Goal: Transaction & Acquisition: Purchase product/service

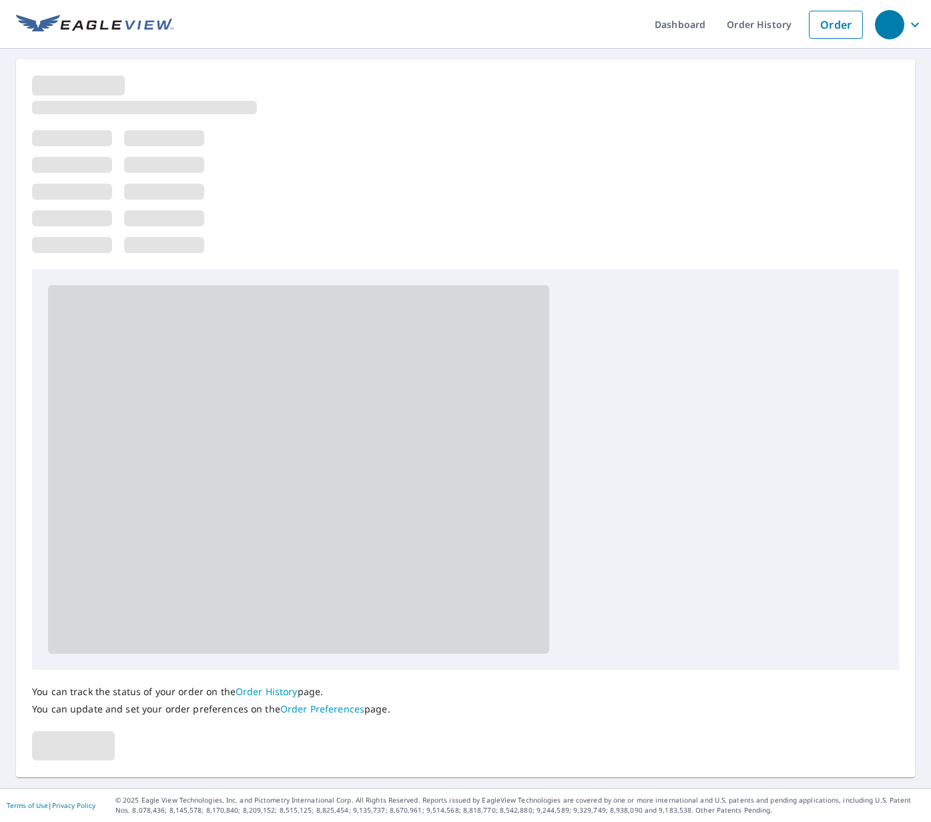
click at [531, 183] on div at bounding box center [465, 172] width 867 height 194
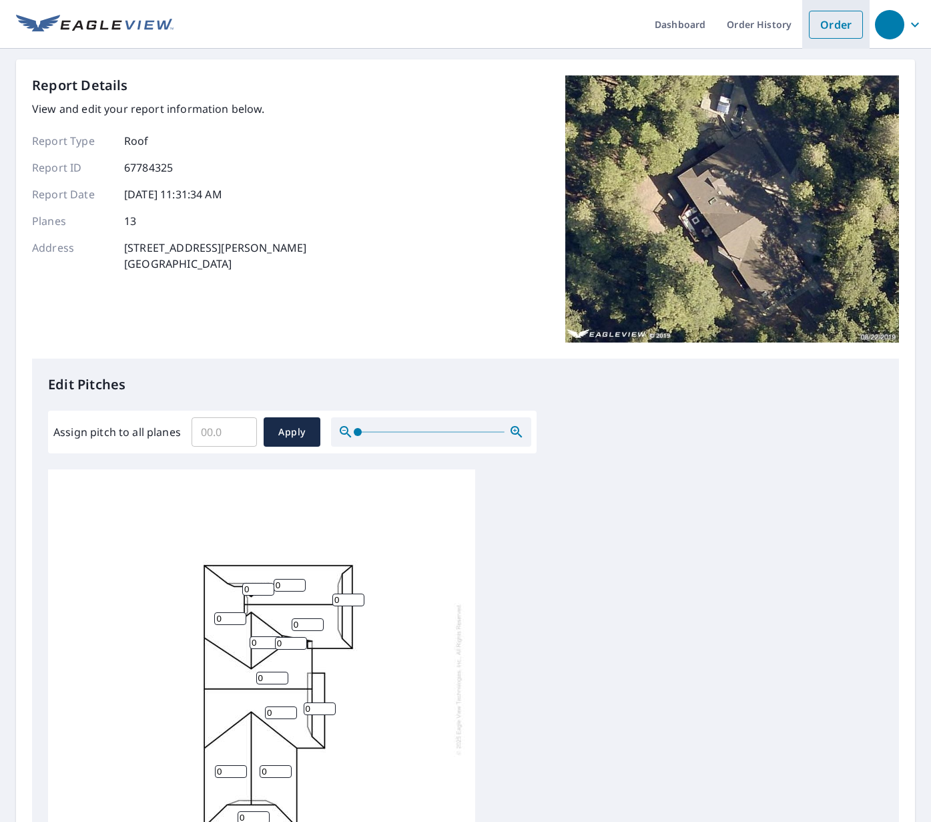
click at [838, 30] on link "Order" at bounding box center [836, 25] width 54 height 28
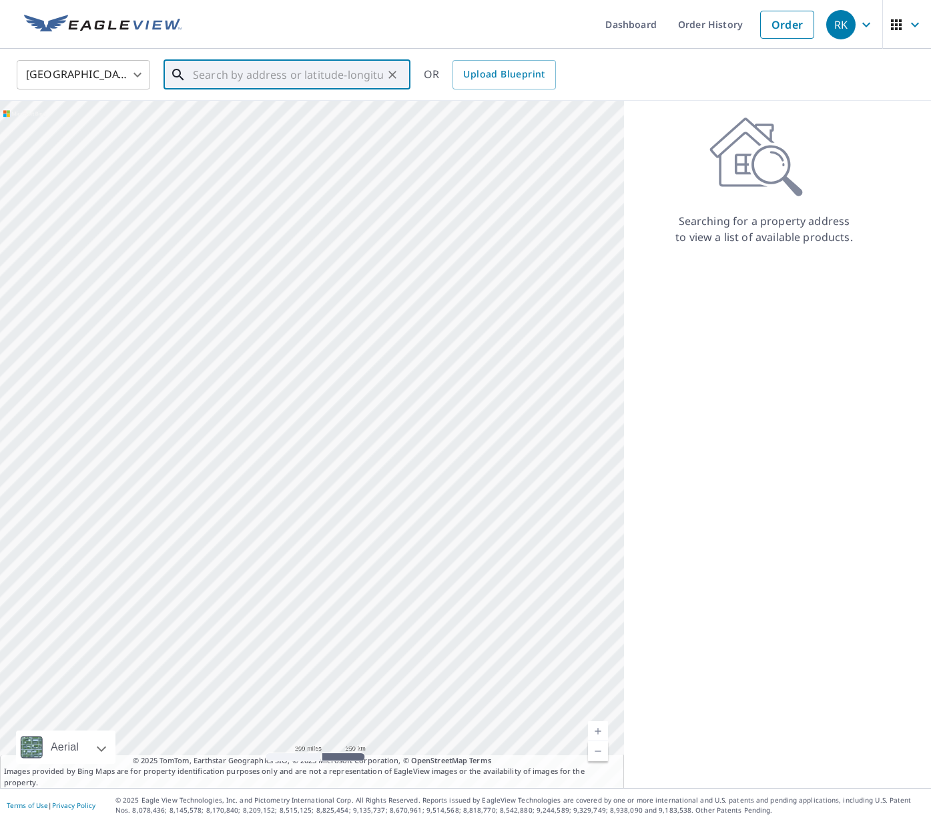
click at [314, 67] on input "text" at bounding box center [288, 74] width 190 height 37
type input "w"
click at [296, 110] on span "[STREET_ADDRESS][PERSON_NAME]" at bounding box center [295, 113] width 210 height 16
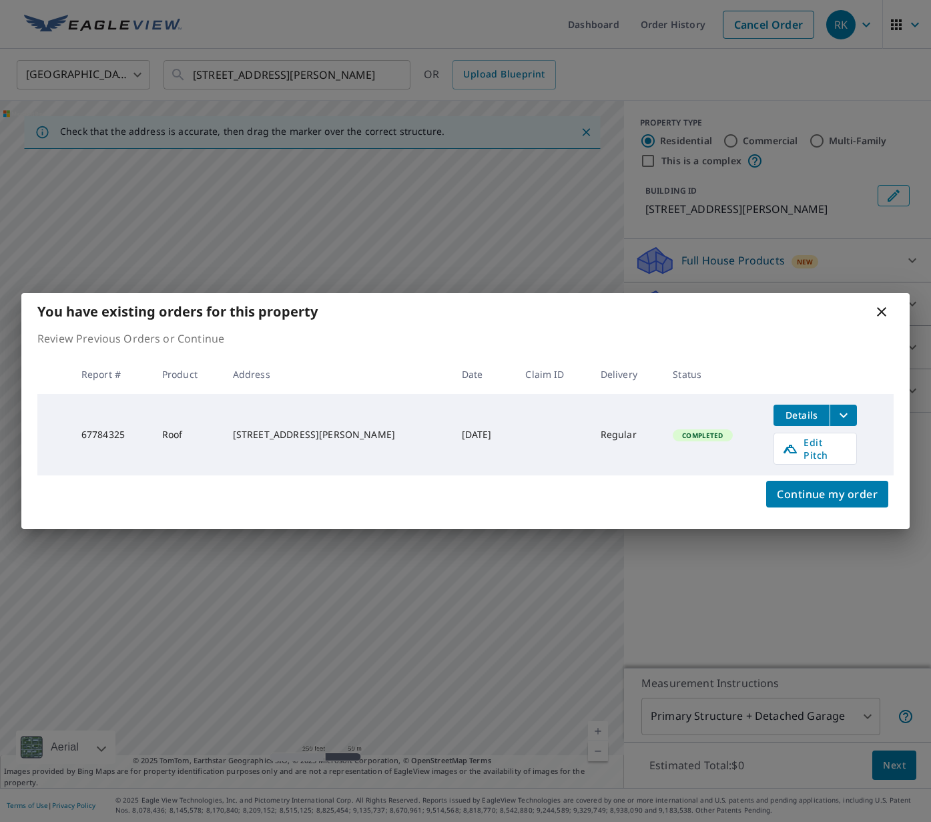
click at [878, 315] on icon at bounding box center [882, 312] width 16 height 16
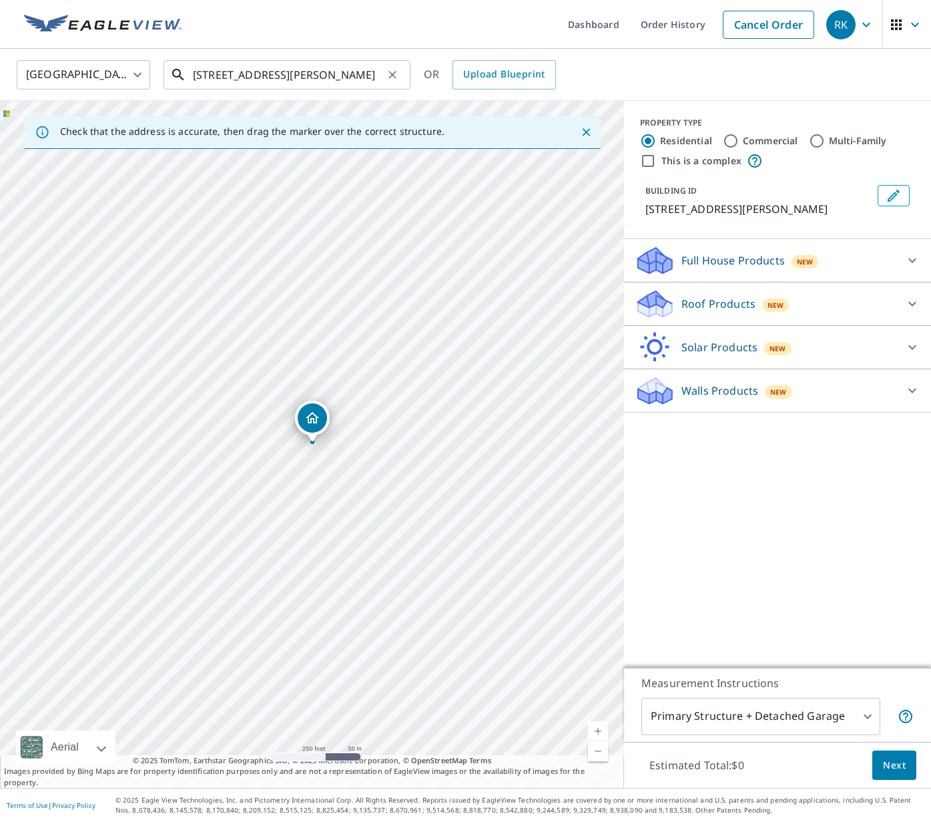
click at [335, 83] on input "23395 Comstock Ranch Rd Sonora, CA 95370" at bounding box center [288, 74] width 190 height 37
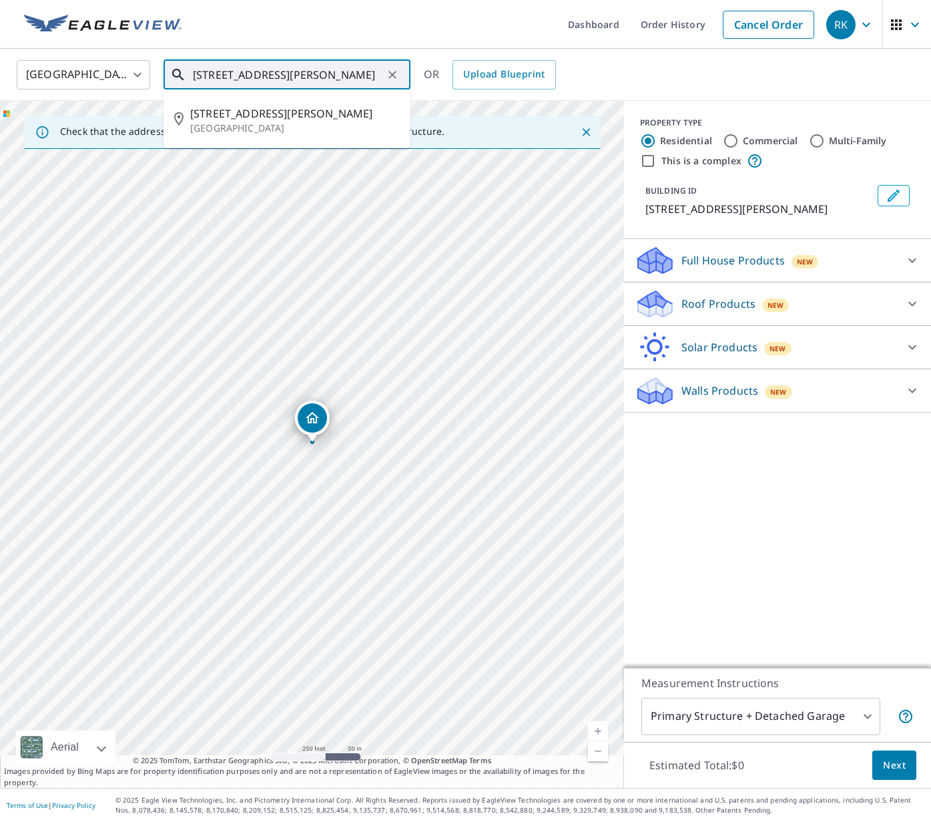
click at [336, 82] on input "23395 Comstock Ranch Rd Sonora, CA 95370" at bounding box center [288, 74] width 190 height 37
click at [327, 70] on input "23395 Comstock Ranch Rd Sonora, CA 95370" at bounding box center [288, 74] width 190 height 37
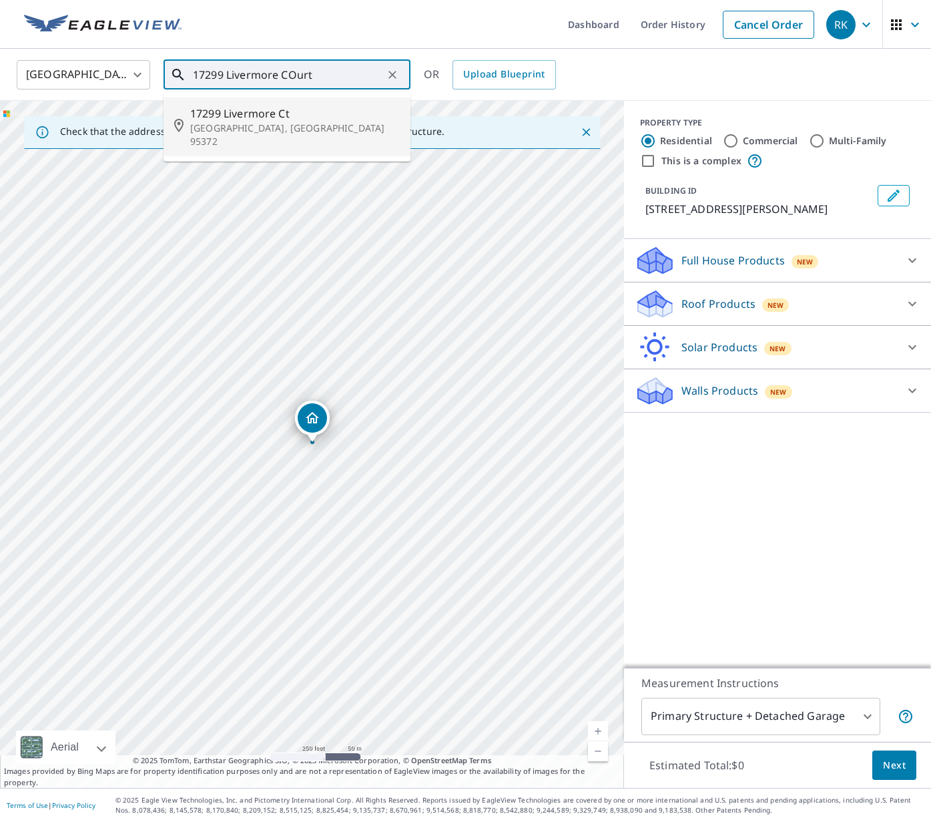
click at [340, 110] on span "17299 Livermore Ct" at bounding box center [295, 113] width 210 height 16
type input "17299 Livermore Ct Soulsbyville, CA 95372"
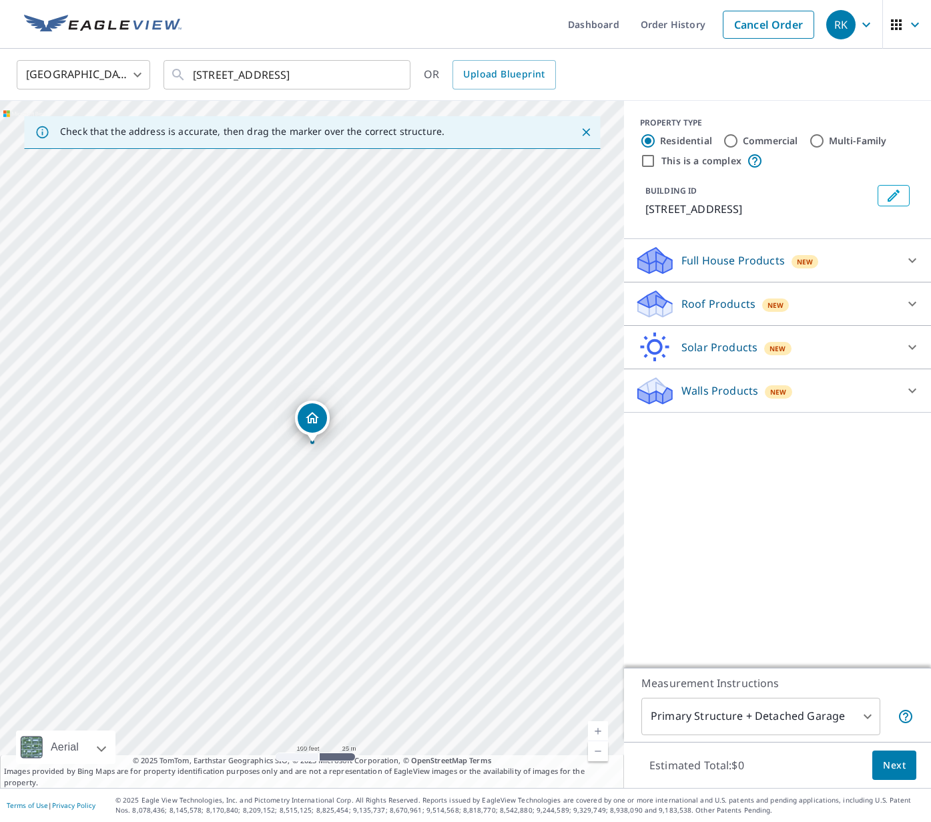
click at [695, 313] on div "Roof Products New" at bounding box center [766, 303] width 262 height 31
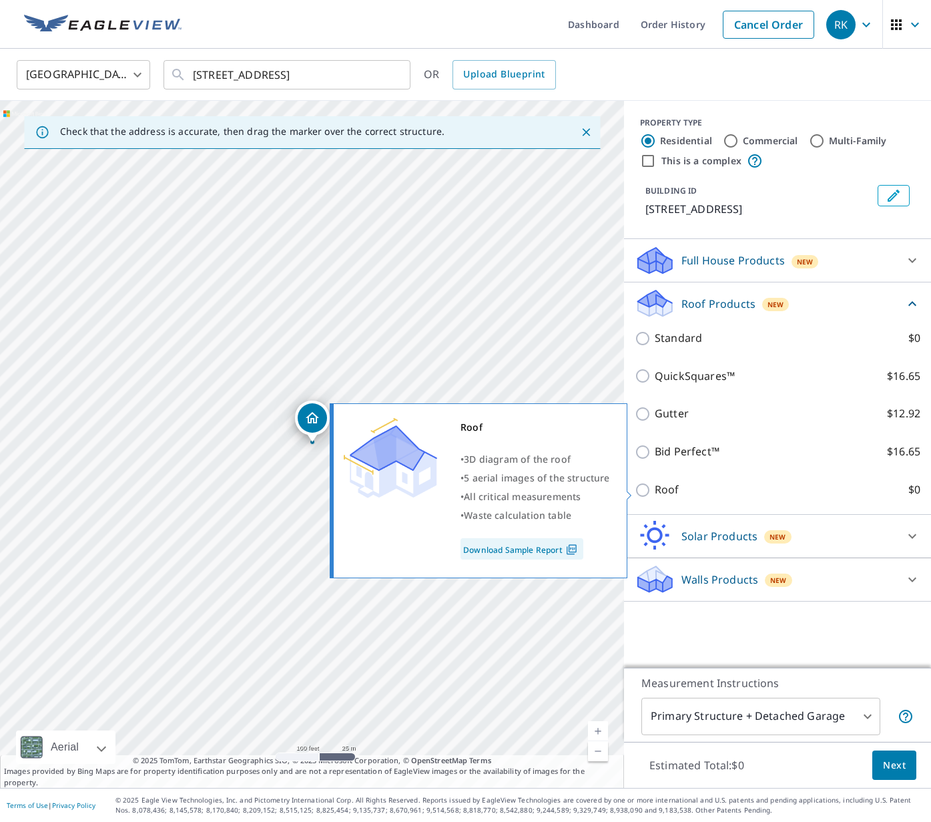
click at [667, 488] on p "Roof" at bounding box center [667, 489] width 25 height 17
click at [655, 488] on input "Roof $0" at bounding box center [645, 490] width 20 height 16
checkbox input "true"
type input "3"
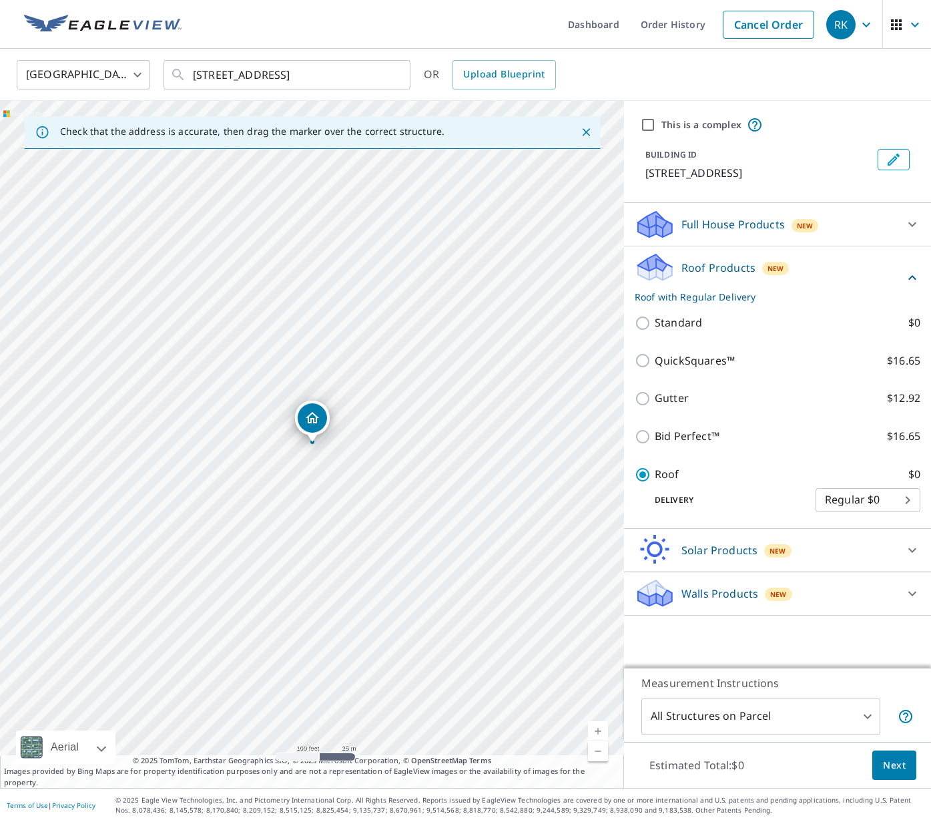
click at [892, 765] on span "Next" at bounding box center [894, 765] width 23 height 17
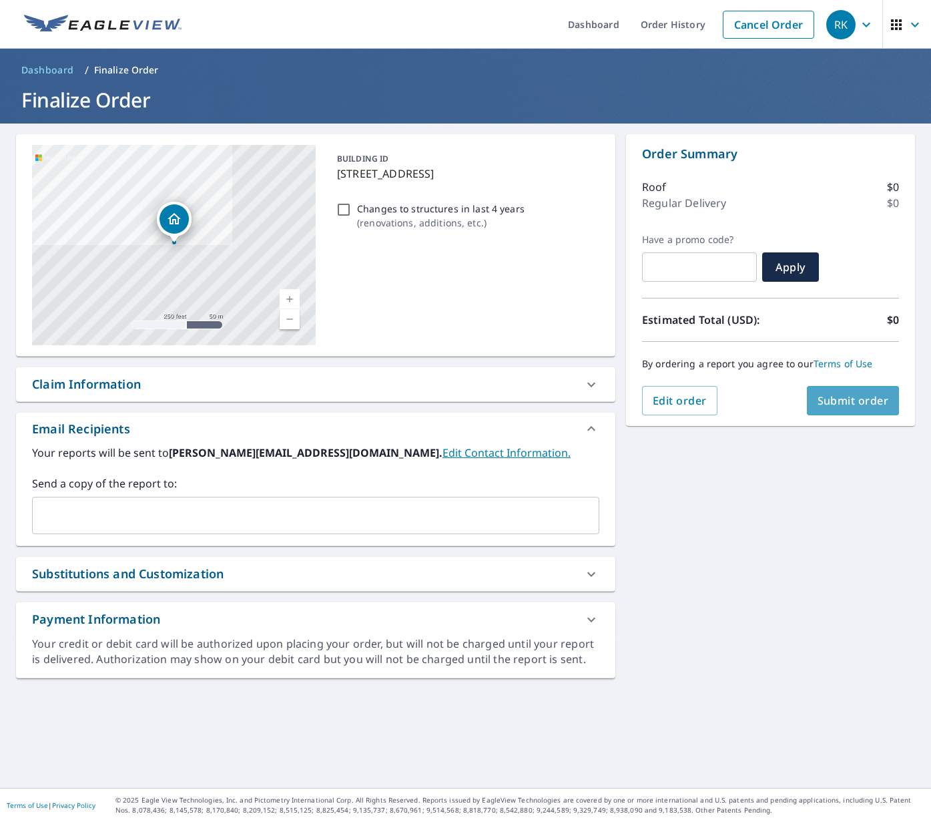
click at [828, 403] on span "Submit order" at bounding box center [853, 400] width 71 height 15
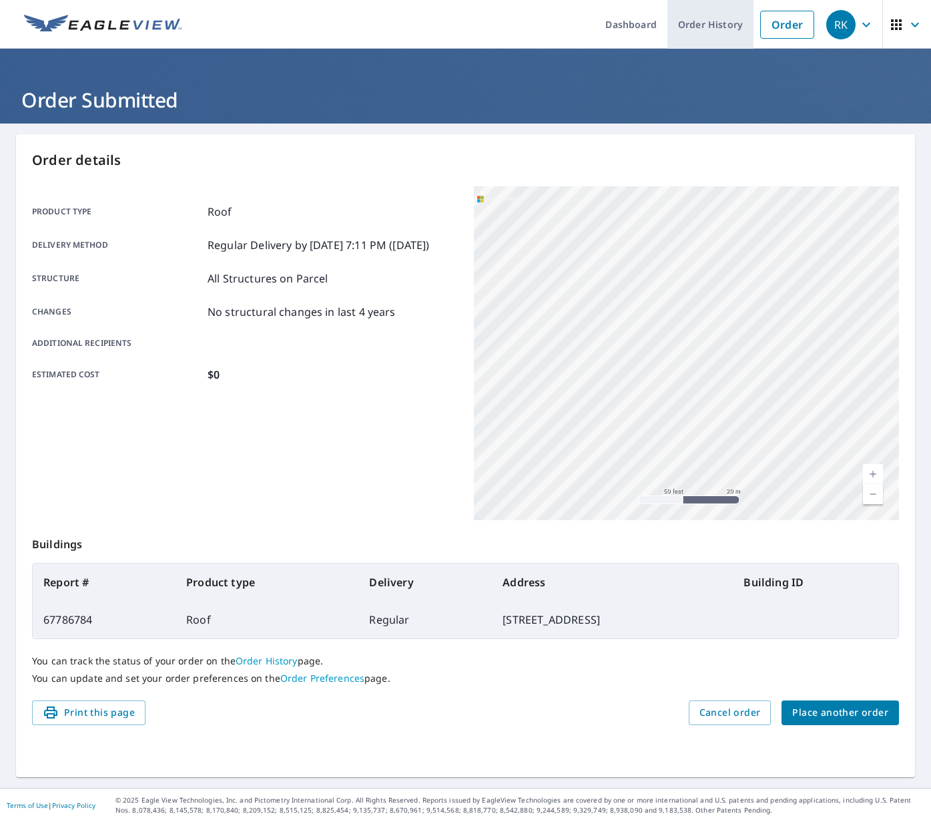
click at [741, 29] on link "Order History" at bounding box center [710, 24] width 86 height 49
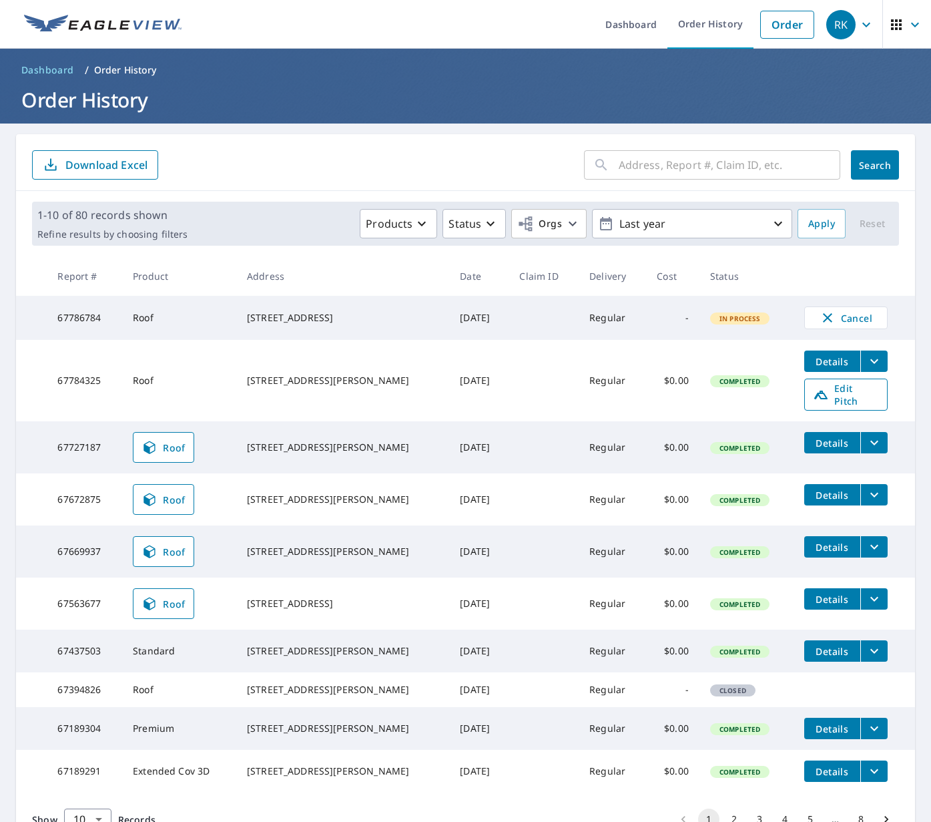
click at [863, 396] on span "Edit Pitch" at bounding box center [846, 394] width 66 height 25
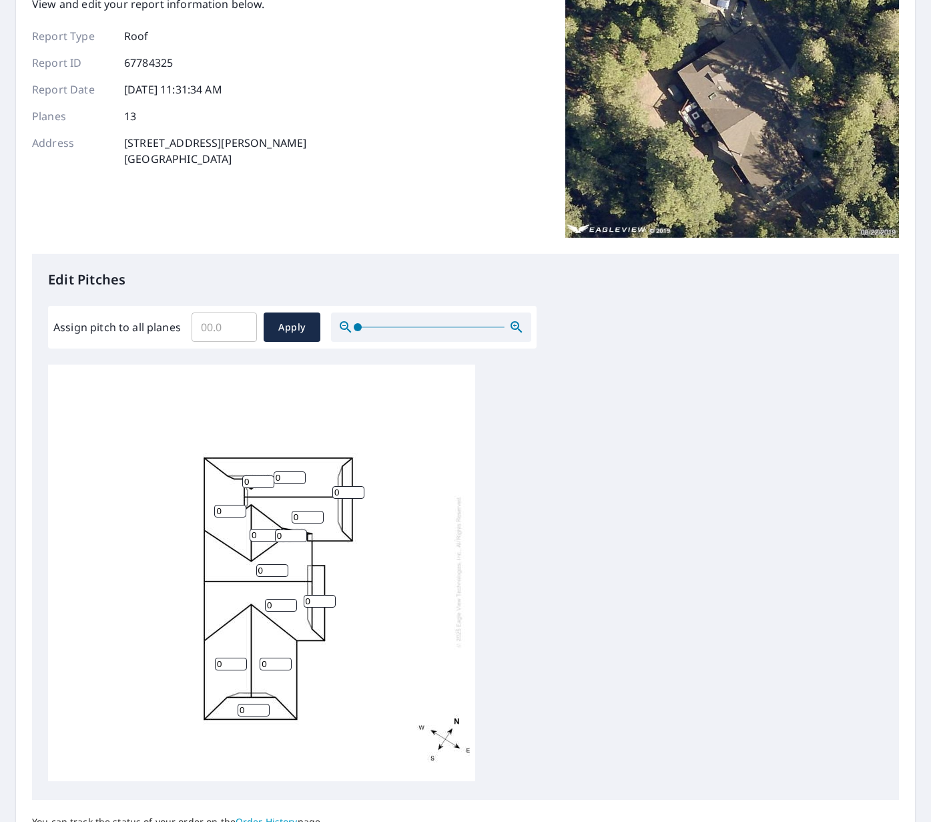
scroll to position [103, 0]
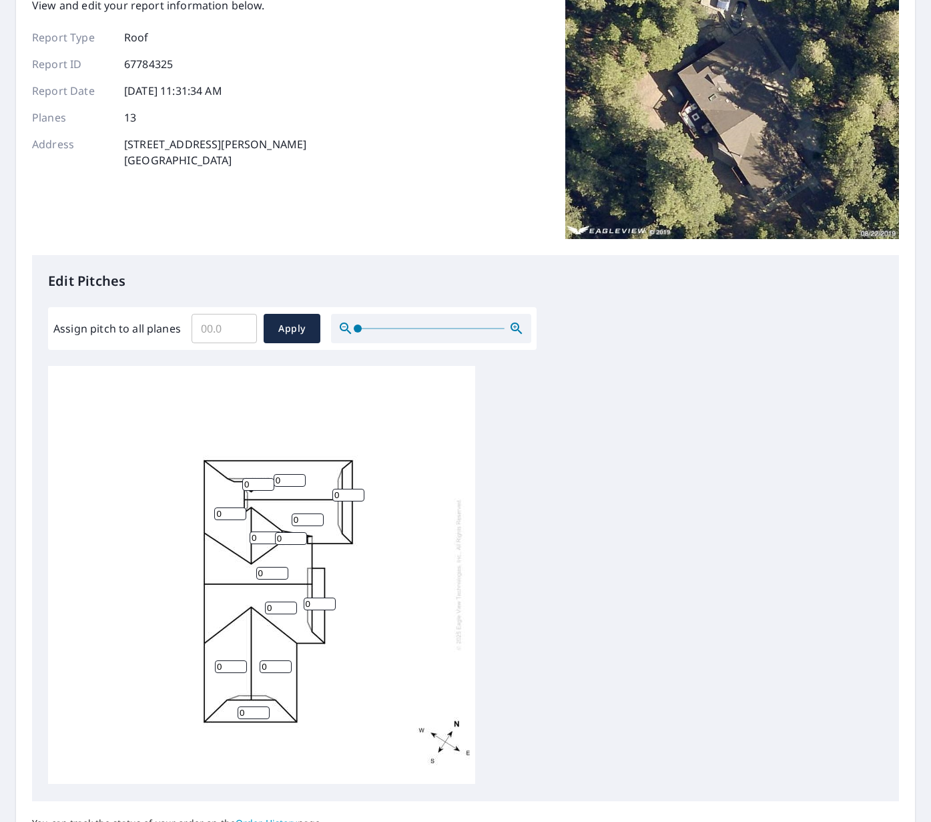
click at [227, 669] on input "0" at bounding box center [231, 666] width 32 height 13
click at [227, 669] on input "0" at bounding box center [231, 665] width 32 height 13
click at [229, 668] on input "8" at bounding box center [231, 665] width 32 height 13
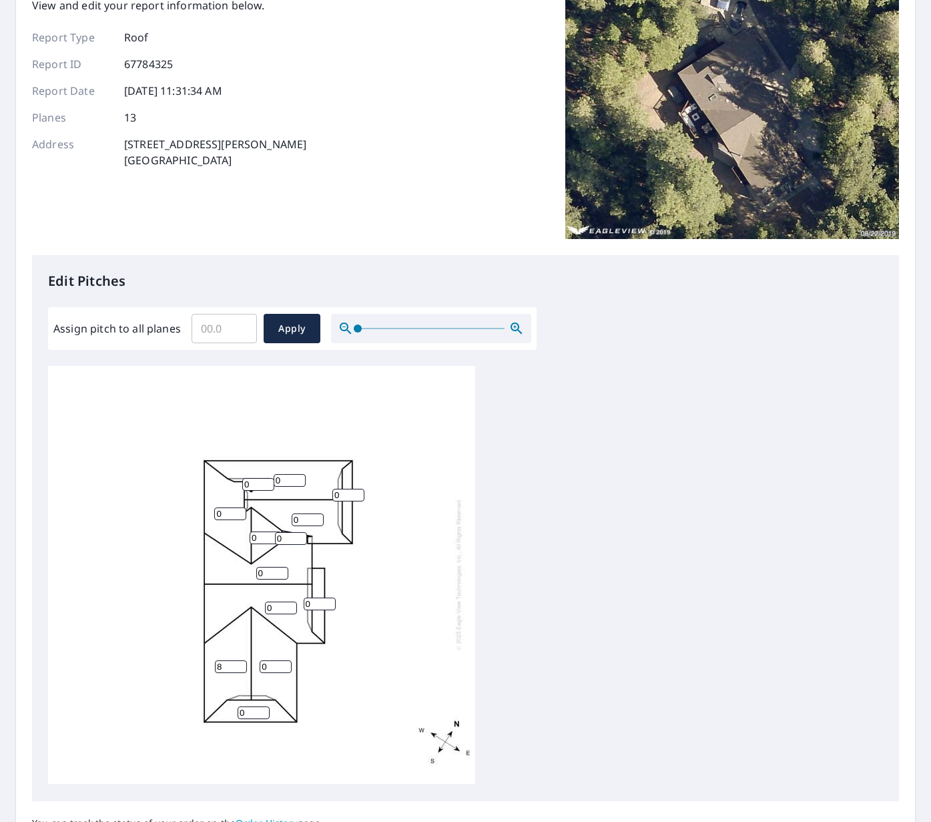
click at [229, 668] on input "8" at bounding box center [231, 666] width 32 height 13
click at [229, 668] on input "8" at bounding box center [231, 665] width 32 height 13
type input "6"
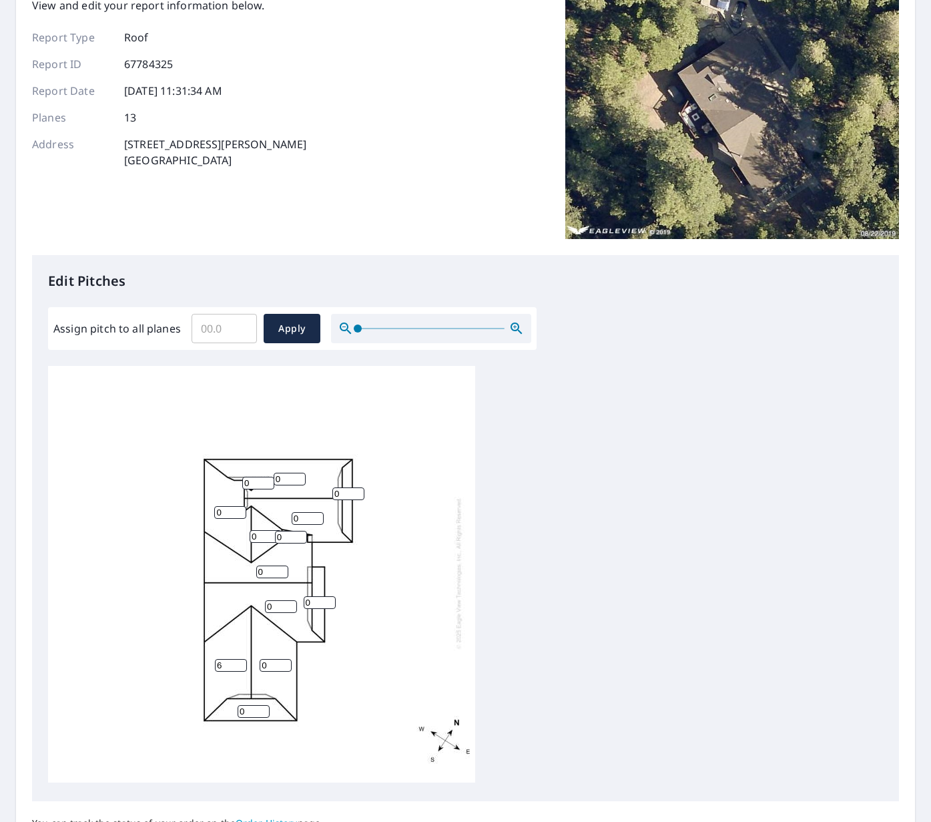
click at [272, 666] on input "0" at bounding box center [276, 665] width 32 height 13
type input "6"
click at [260, 713] on input "1" at bounding box center [254, 713] width 32 height 13
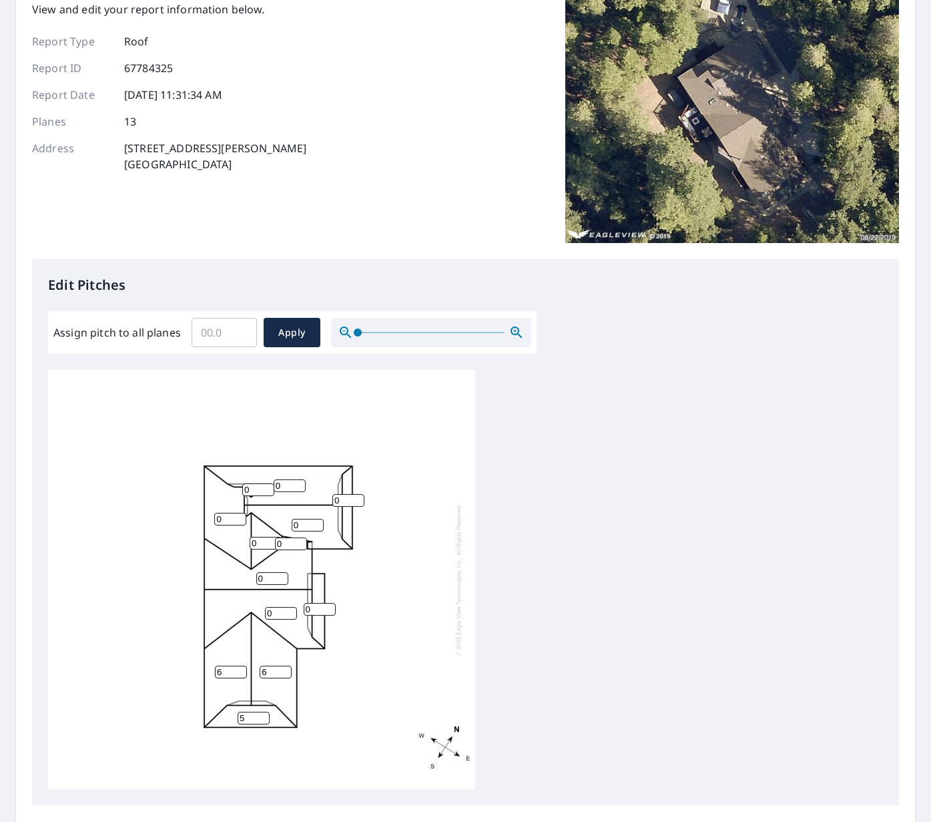
scroll to position [97, 0]
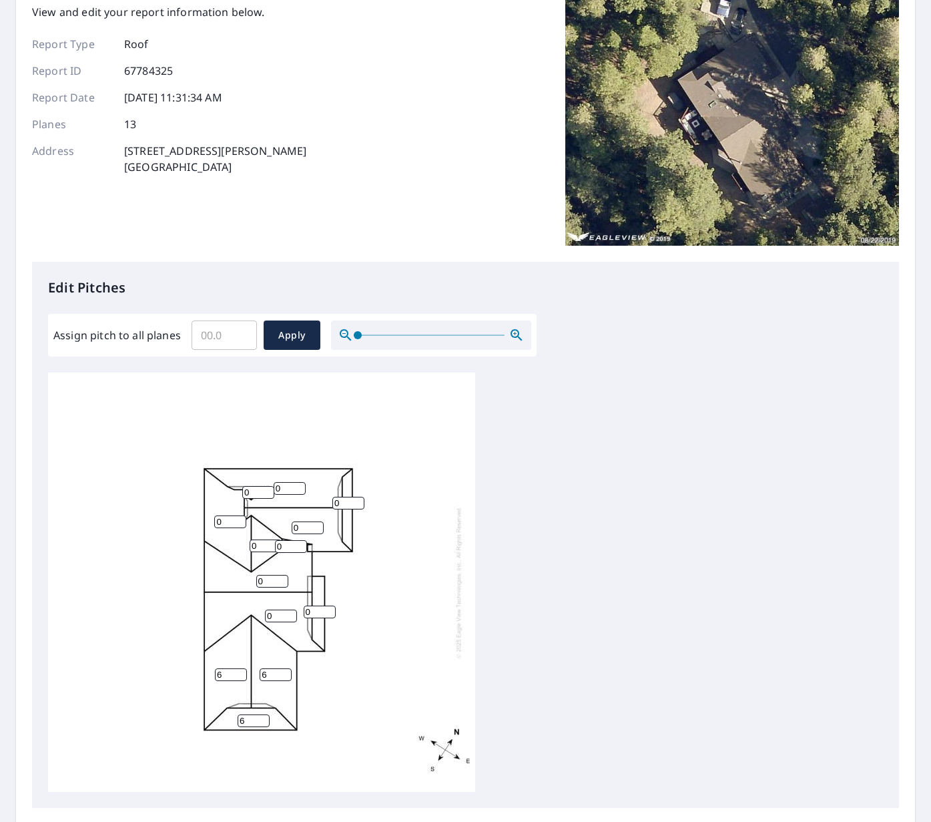
type input "6"
click at [260, 717] on input "6" at bounding box center [254, 720] width 32 height 13
click at [312, 609] on input "0" at bounding box center [320, 611] width 32 height 13
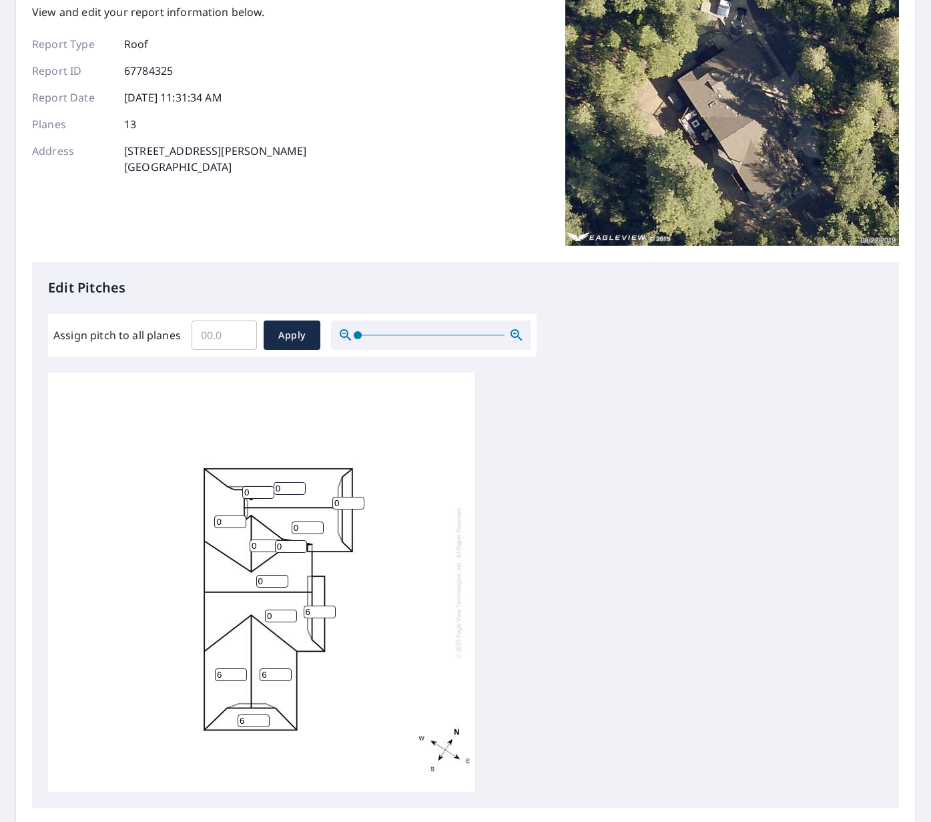
type input "6"
click at [278, 613] on input "0" at bounding box center [281, 615] width 32 height 13
click at [278, 612] on input "0" at bounding box center [281, 615] width 32 height 13
type input "9"
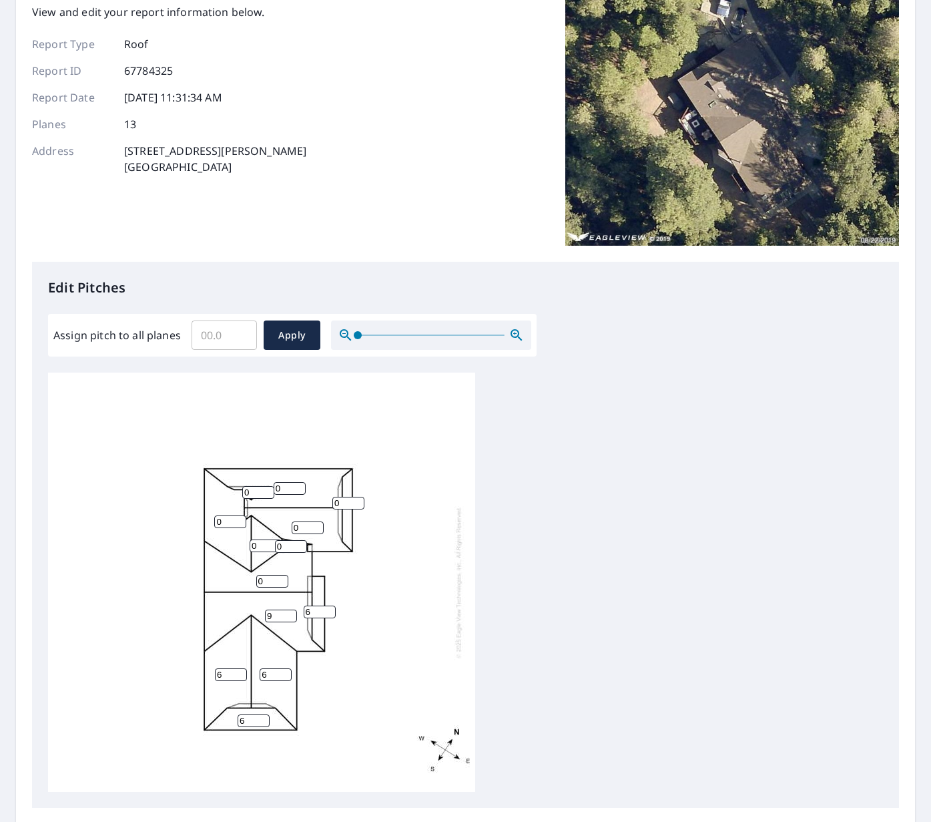
click at [271, 579] on input "0" at bounding box center [272, 581] width 32 height 13
type input "9"
click at [338, 501] on input "0" at bounding box center [348, 503] width 32 height 13
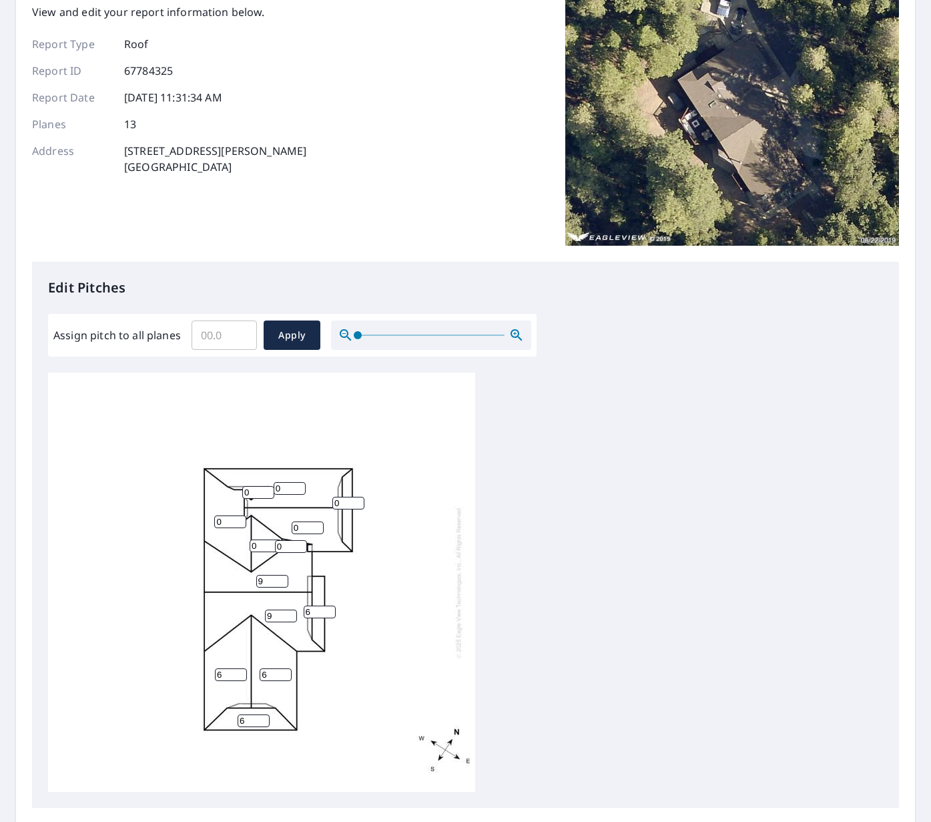
click at [338, 501] on input "0" at bounding box center [348, 503] width 32 height 13
type input "9"
type input "6"
click at [282, 490] on input "0" at bounding box center [290, 488] width 32 height 13
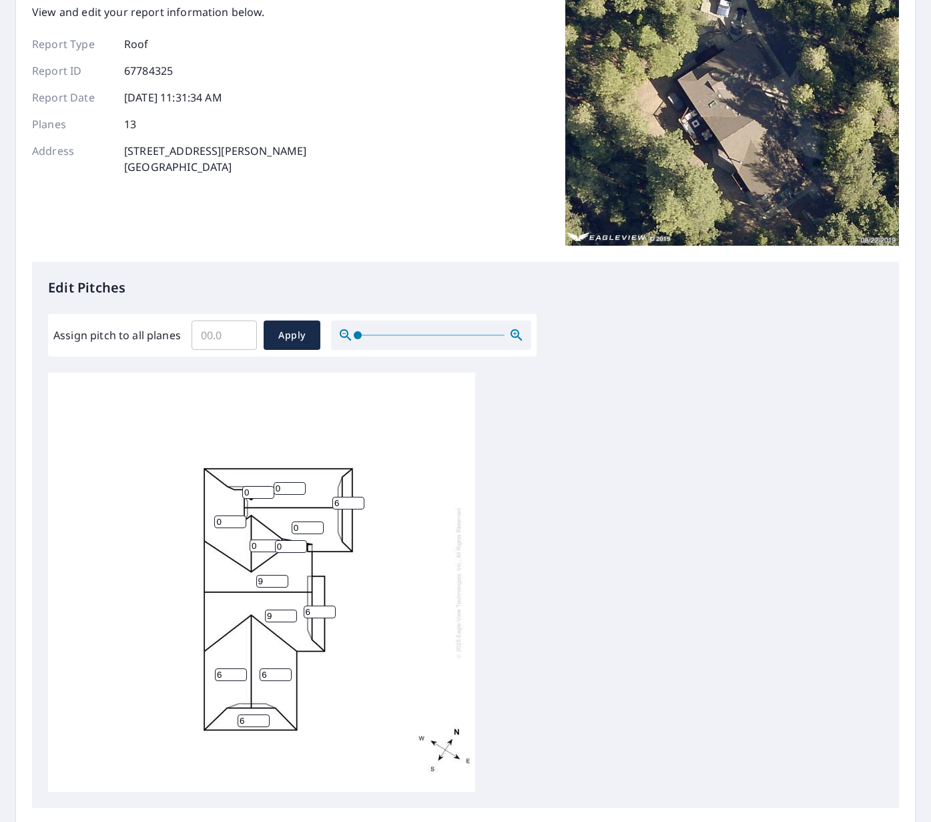
click at [282, 490] on input "0" at bounding box center [290, 488] width 32 height 13
type input "6"
click at [252, 492] on input "0" at bounding box center [258, 492] width 32 height 13
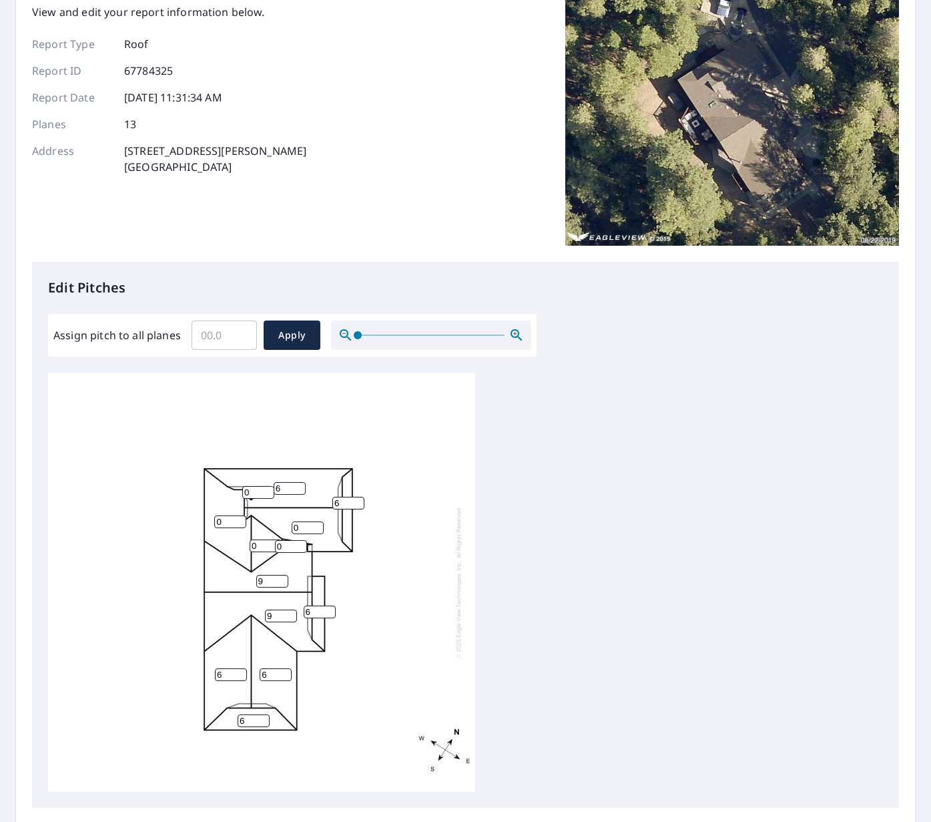
click at [252, 492] on input "0" at bounding box center [258, 492] width 32 height 13
type input "6"
click at [218, 521] on input "0" at bounding box center [230, 521] width 32 height 13
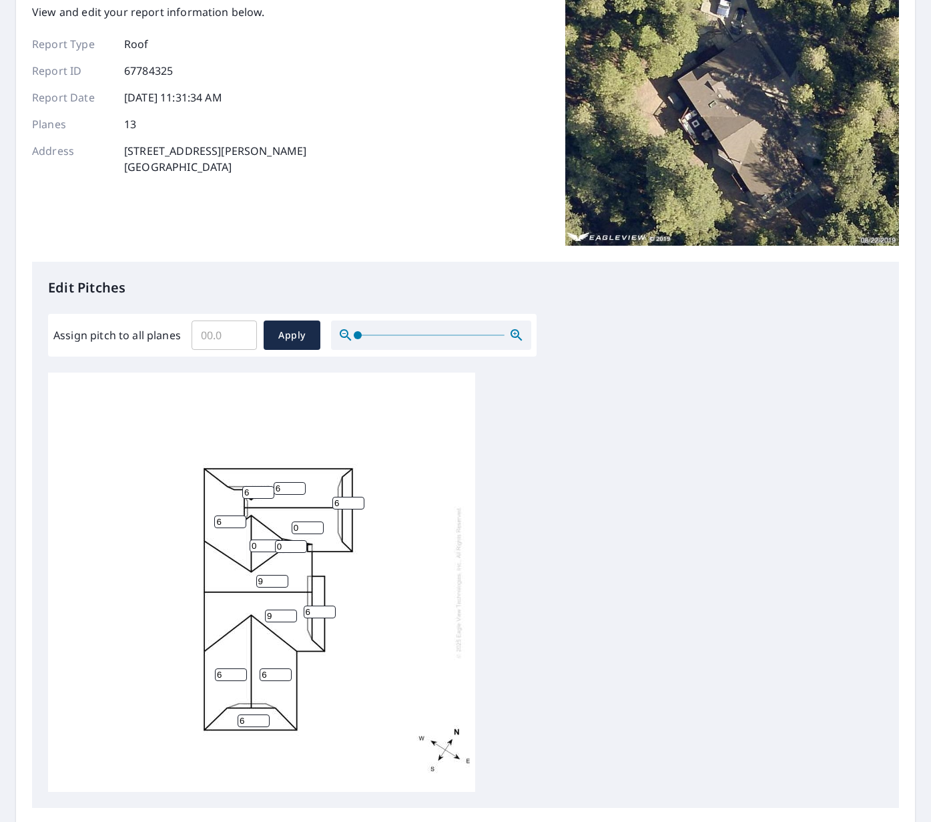
type input "6"
click at [300, 522] on input "0" at bounding box center [308, 527] width 32 height 13
type input "6"
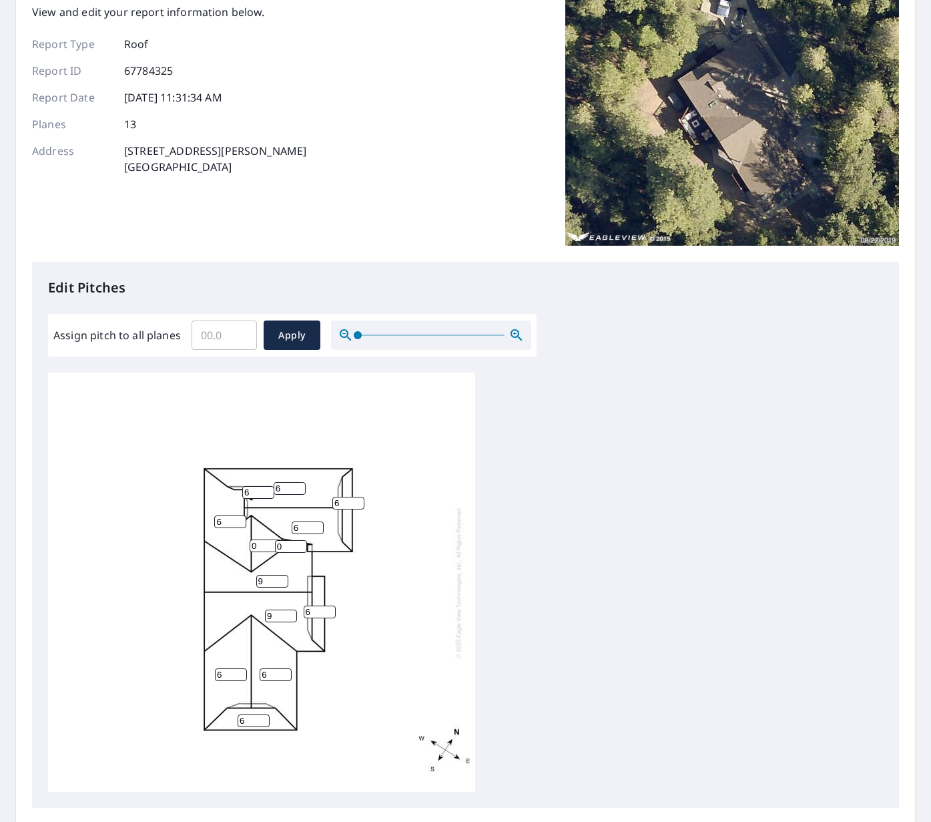
click at [290, 544] on input "0" at bounding box center [291, 546] width 32 height 13
type input "6"
click at [252, 544] on input "0" at bounding box center [266, 545] width 32 height 13
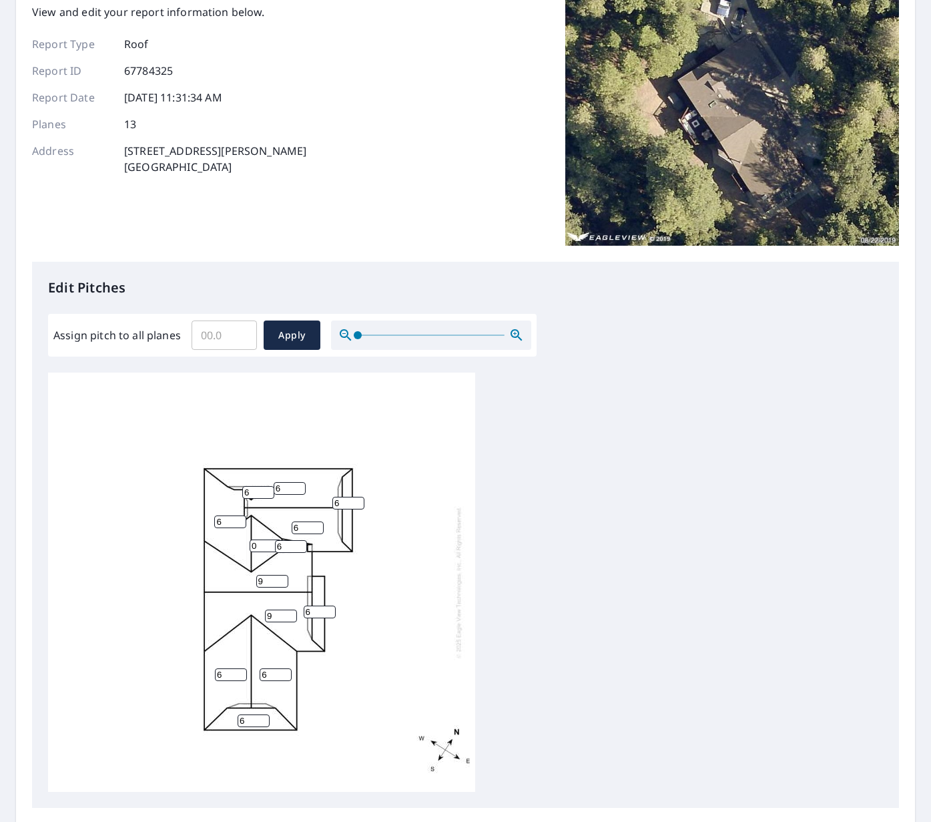
click at [252, 544] on input "0" at bounding box center [266, 545] width 32 height 13
type input "6"
click at [296, 332] on span "Apply" at bounding box center [291, 335] width 35 height 17
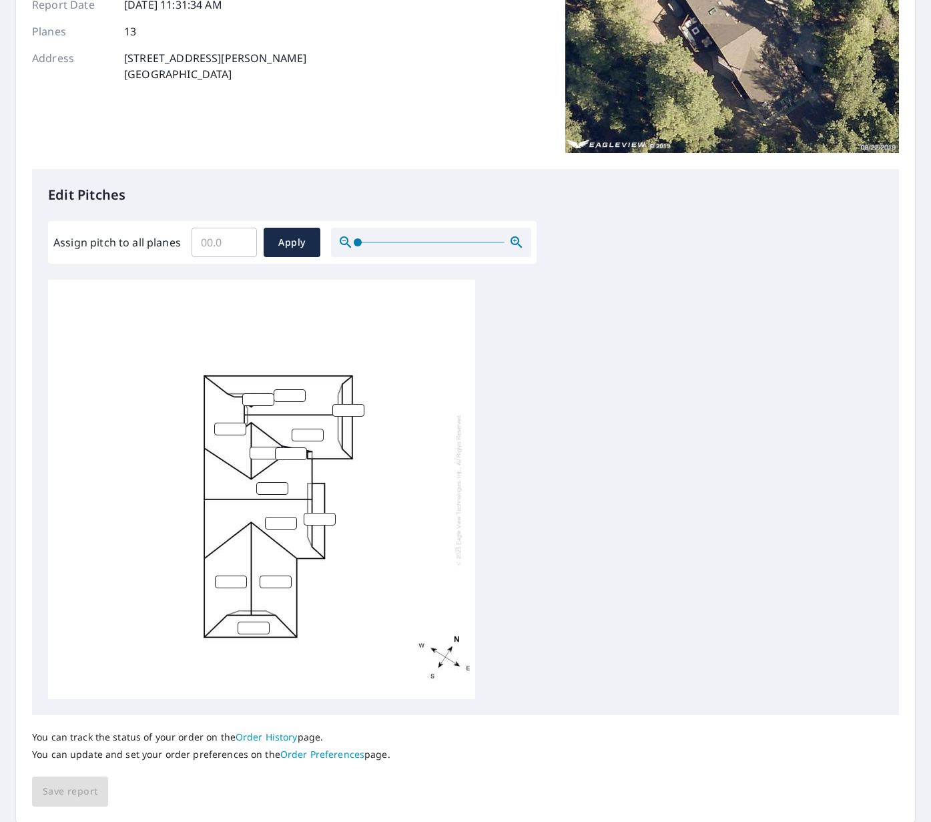
scroll to position [3, 0]
click at [301, 240] on span "Apply" at bounding box center [291, 242] width 35 height 17
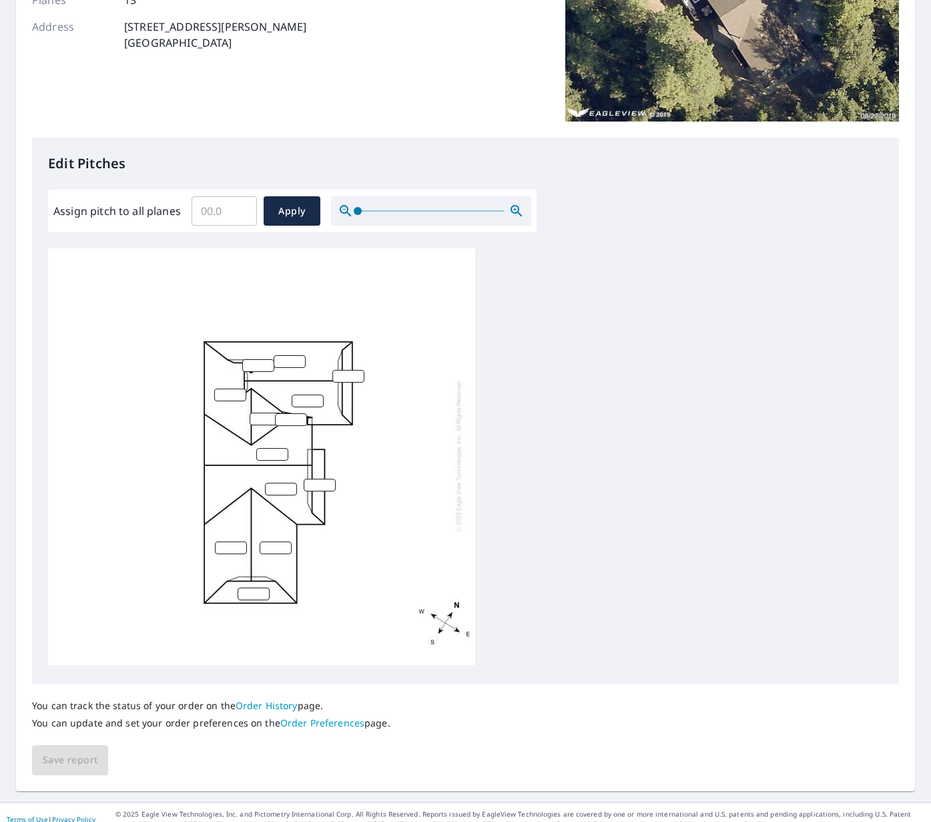
scroll to position [234, 0]
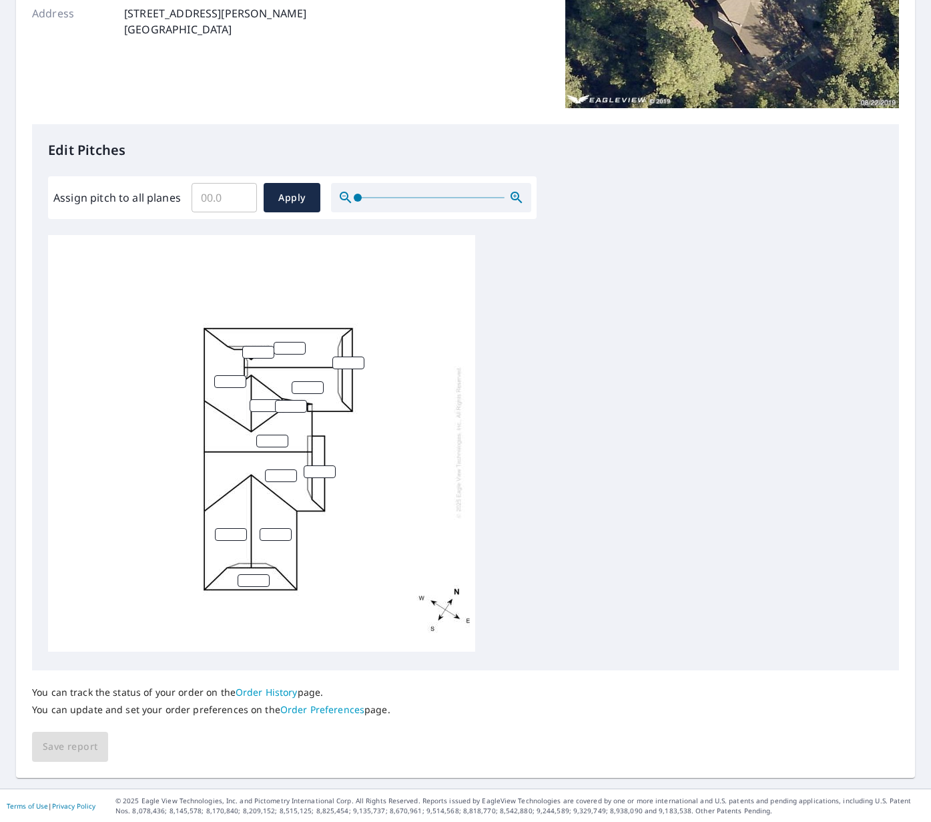
click at [252, 579] on input "number" at bounding box center [254, 580] width 32 height 13
type input "0"
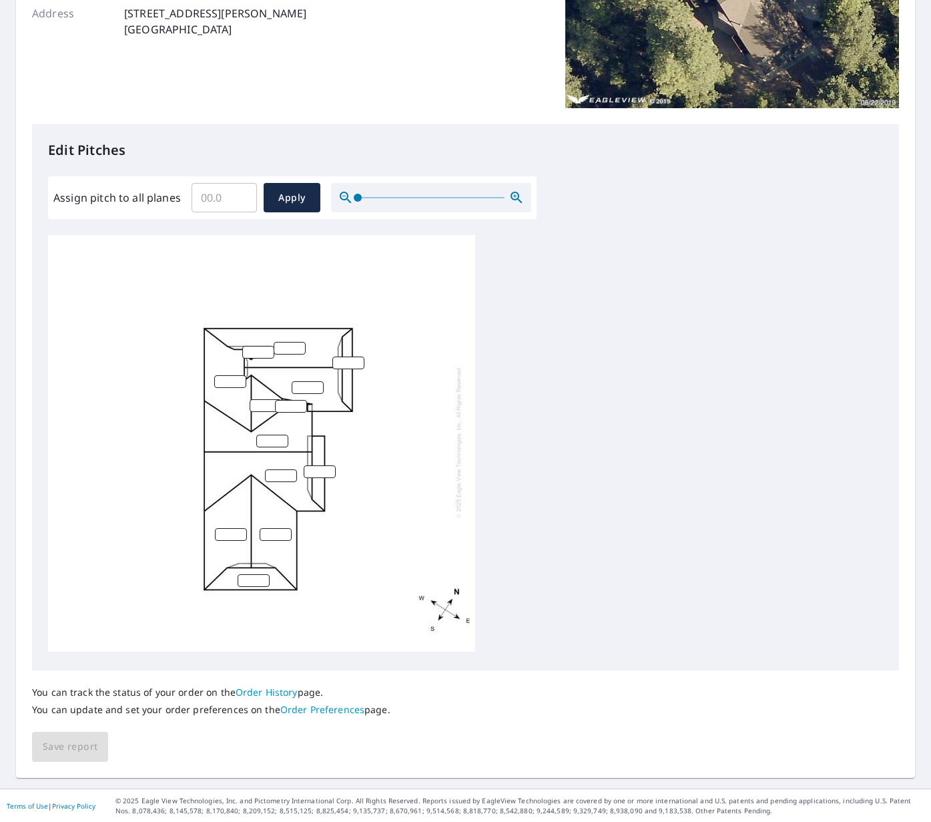
click at [553, 553] on div at bounding box center [465, 444] width 835 height 419
click at [246, 575] on input "number" at bounding box center [254, 580] width 32 height 13
click at [269, 439] on input "number" at bounding box center [272, 440] width 32 height 13
type input "9"
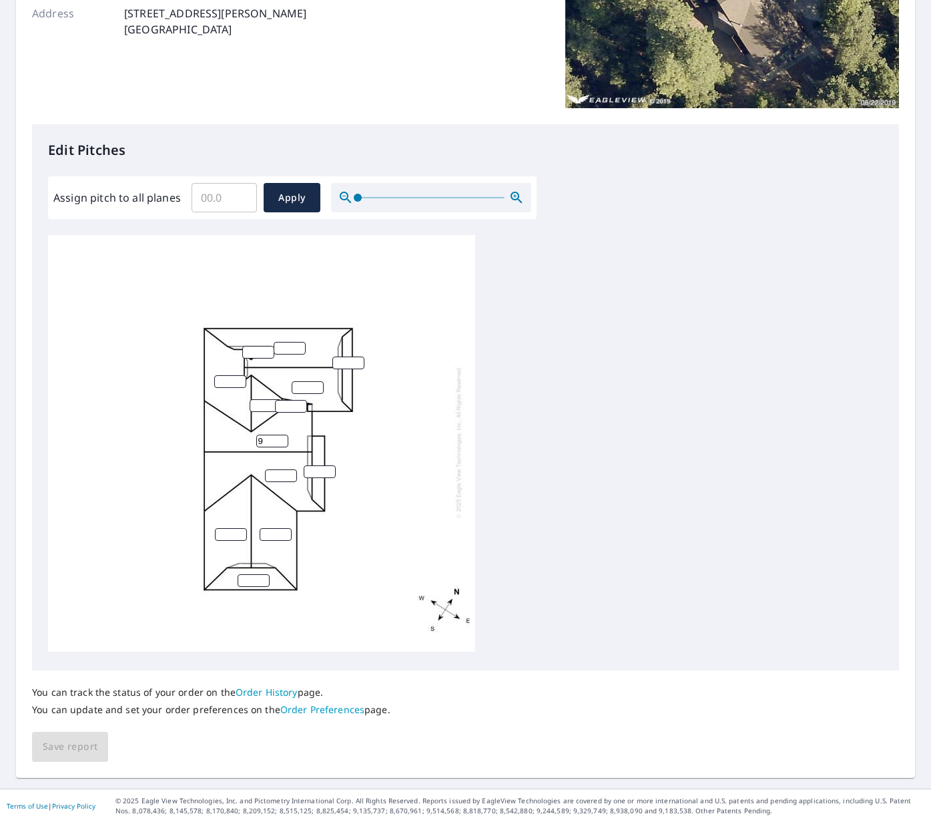
click at [274, 479] on input "number" at bounding box center [281, 475] width 32 height 13
type input "8"
type input "9"
click at [318, 469] on input "number" at bounding box center [320, 474] width 32 height 13
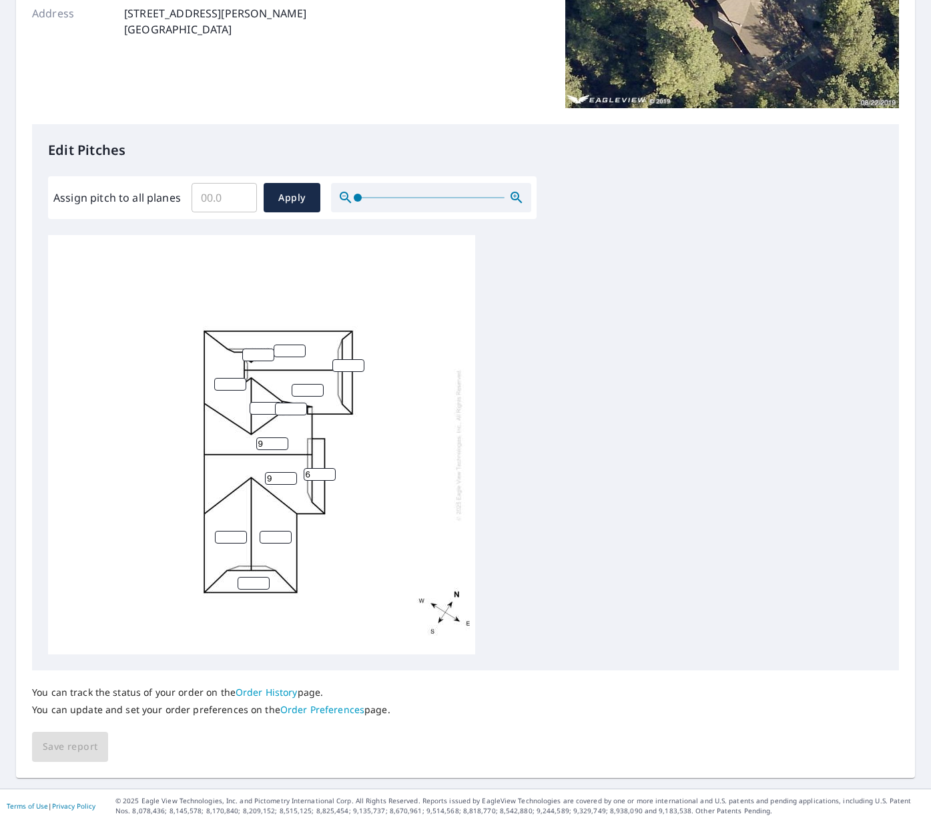
type input "6"
click at [267, 409] on input "number" at bounding box center [266, 408] width 32 height 13
type input "6"
click at [287, 406] on input "number" at bounding box center [291, 408] width 32 height 13
type input "6"
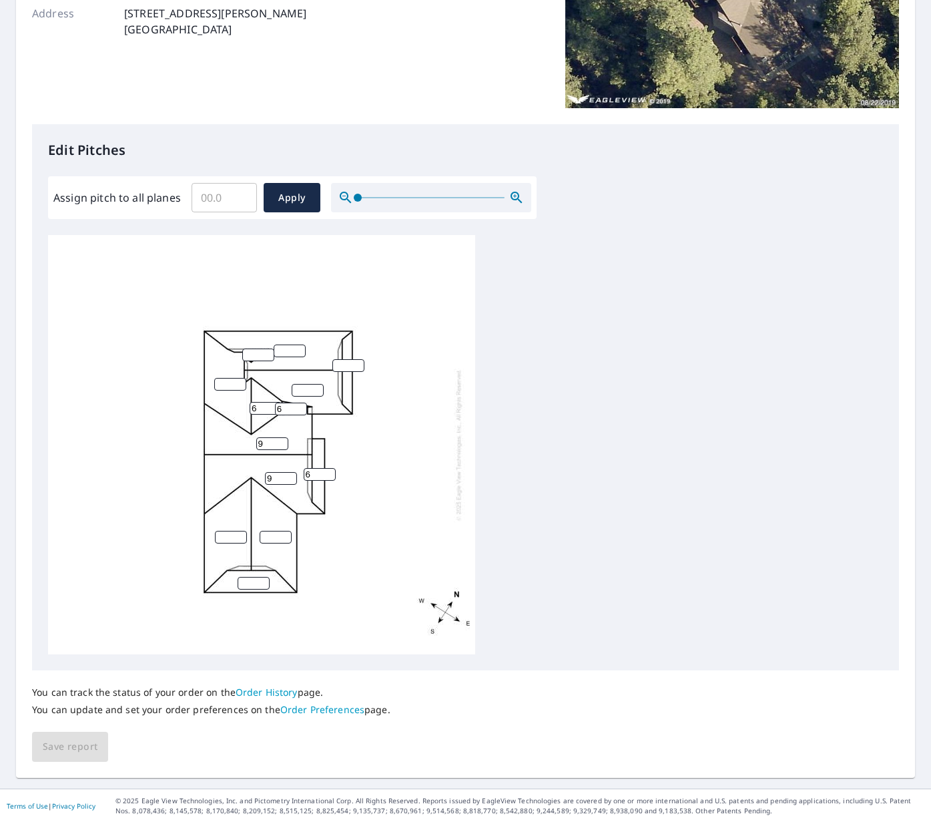
click at [295, 393] on input "number" at bounding box center [308, 390] width 32 height 13
type input "6"
click at [339, 362] on input "number" at bounding box center [348, 365] width 32 height 13
type input "6"
click at [285, 345] on input "number" at bounding box center [290, 350] width 32 height 13
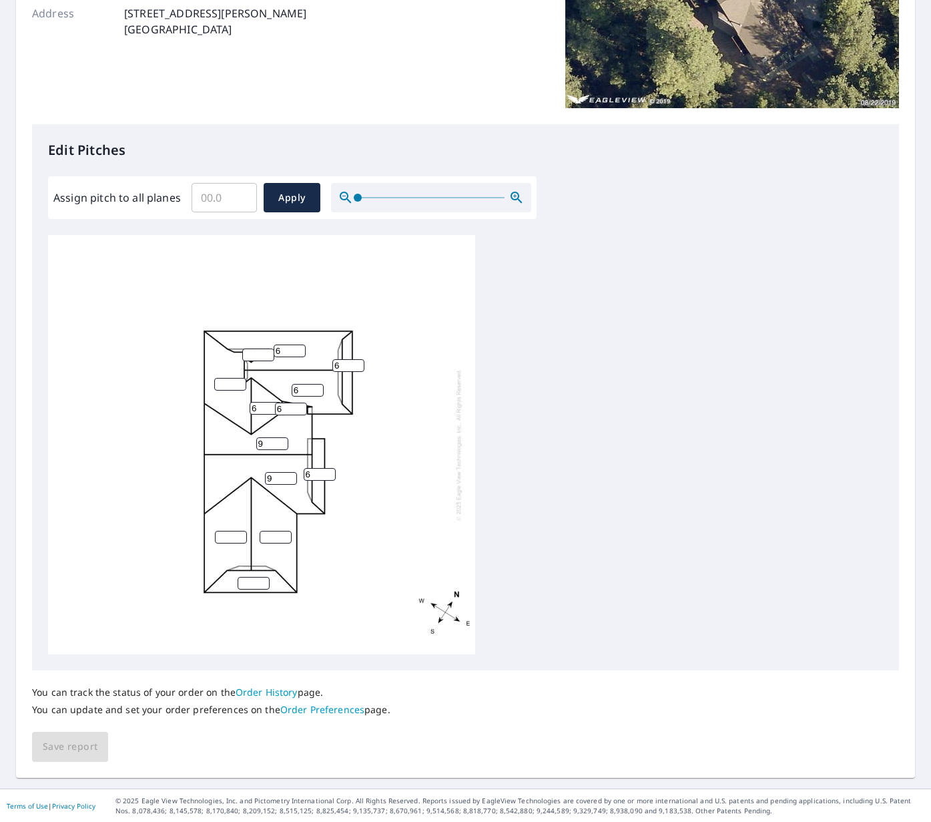
type input "6"
click at [258, 352] on input "number" at bounding box center [258, 354] width 32 height 13
type input "6"
click at [229, 388] on input "number" at bounding box center [230, 384] width 32 height 13
type input "6"
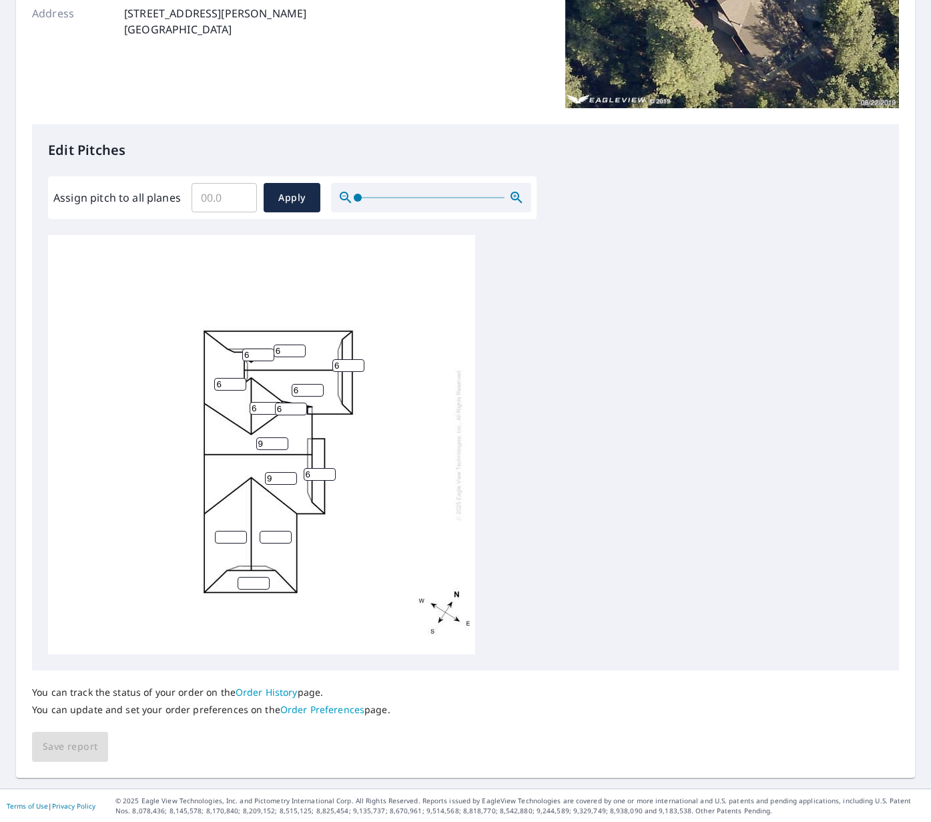
click at [228, 535] on input "number" at bounding box center [231, 537] width 32 height 13
type input "6"
click at [272, 535] on input "number" at bounding box center [276, 537] width 32 height 13
type input "6"
click at [256, 585] on input "6" at bounding box center [254, 583] width 32 height 13
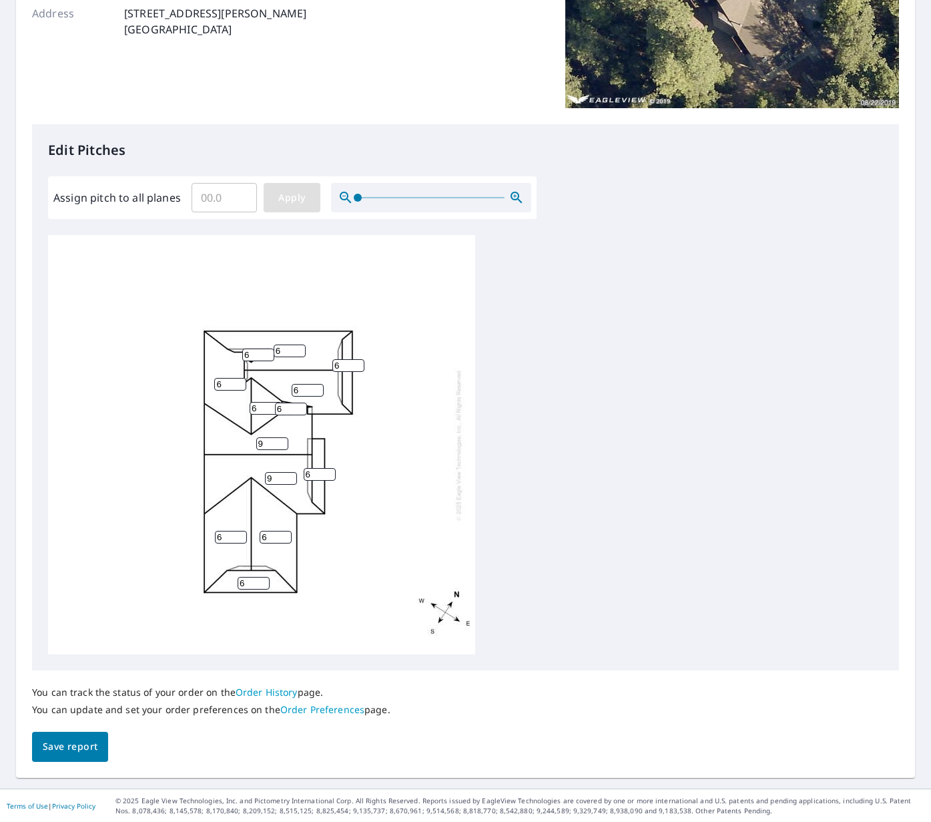
type input "6"
click at [299, 194] on span "Apply" at bounding box center [291, 198] width 35 height 17
click at [274, 442] on input "number" at bounding box center [272, 443] width 32 height 13
type input "9"
click at [274, 468] on div "9" at bounding box center [261, 444] width 427 height 419
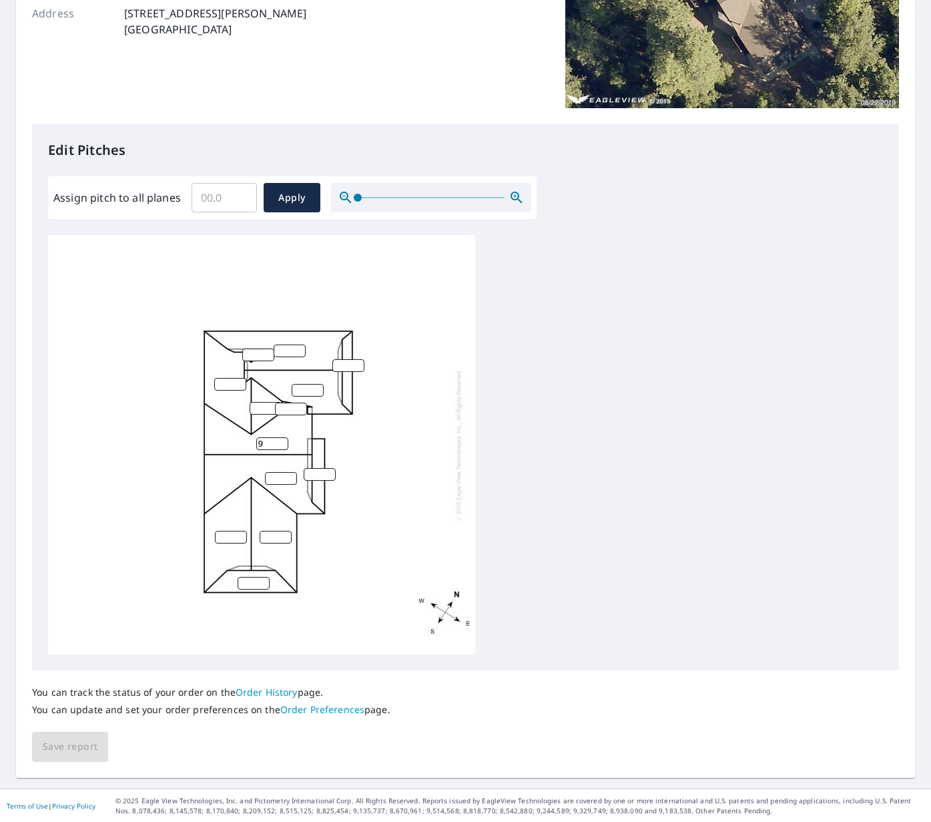
click at [277, 472] on input "number" at bounding box center [281, 478] width 32 height 13
type input "9"
click at [233, 382] on input "number" at bounding box center [230, 384] width 32 height 13
type input "6"
click at [251, 353] on input "number" at bounding box center [258, 354] width 32 height 13
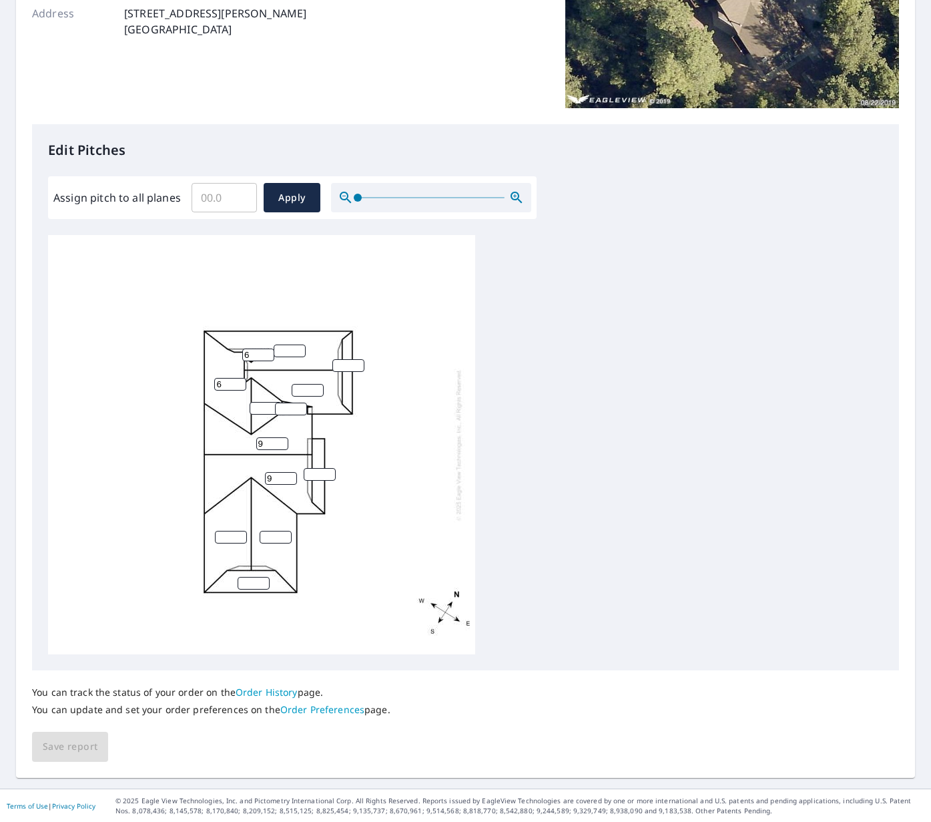
type input "6"
click at [284, 348] on input "number" at bounding box center [290, 350] width 32 height 13
type input "6"
click at [342, 364] on input "number" at bounding box center [348, 365] width 32 height 13
type input "6"
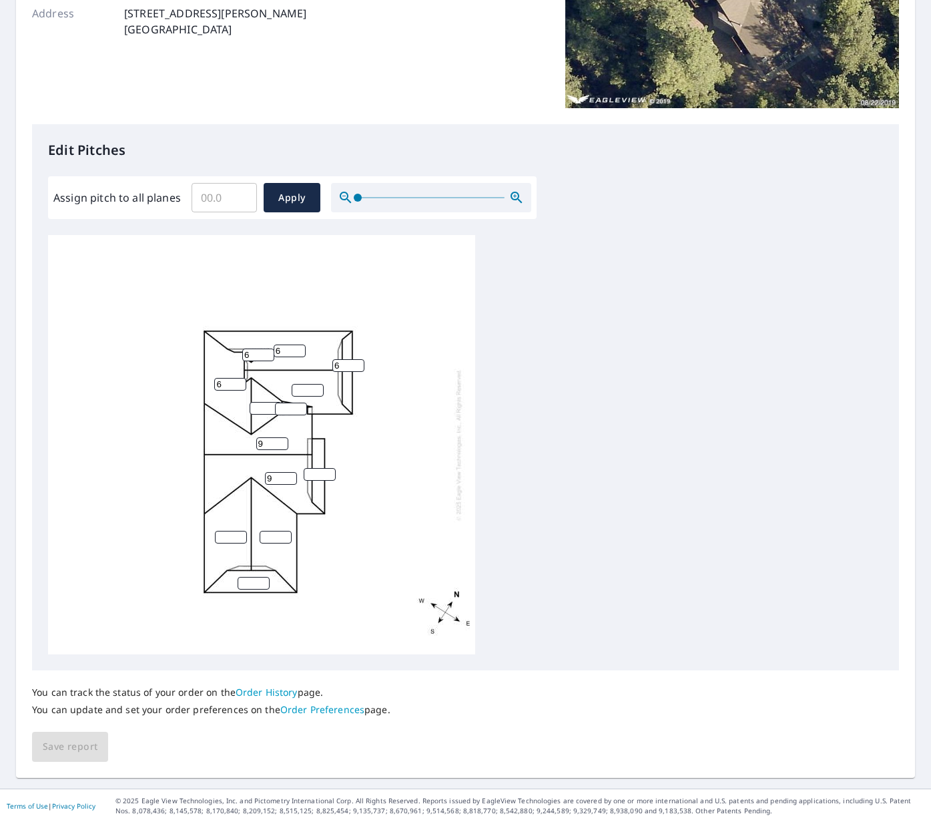
click at [294, 390] on input "number" at bounding box center [308, 390] width 32 height 13
type input "6"
click at [287, 408] on input "number" at bounding box center [291, 408] width 32 height 13
type input "6"
click at [313, 471] on input "number" at bounding box center [320, 474] width 32 height 13
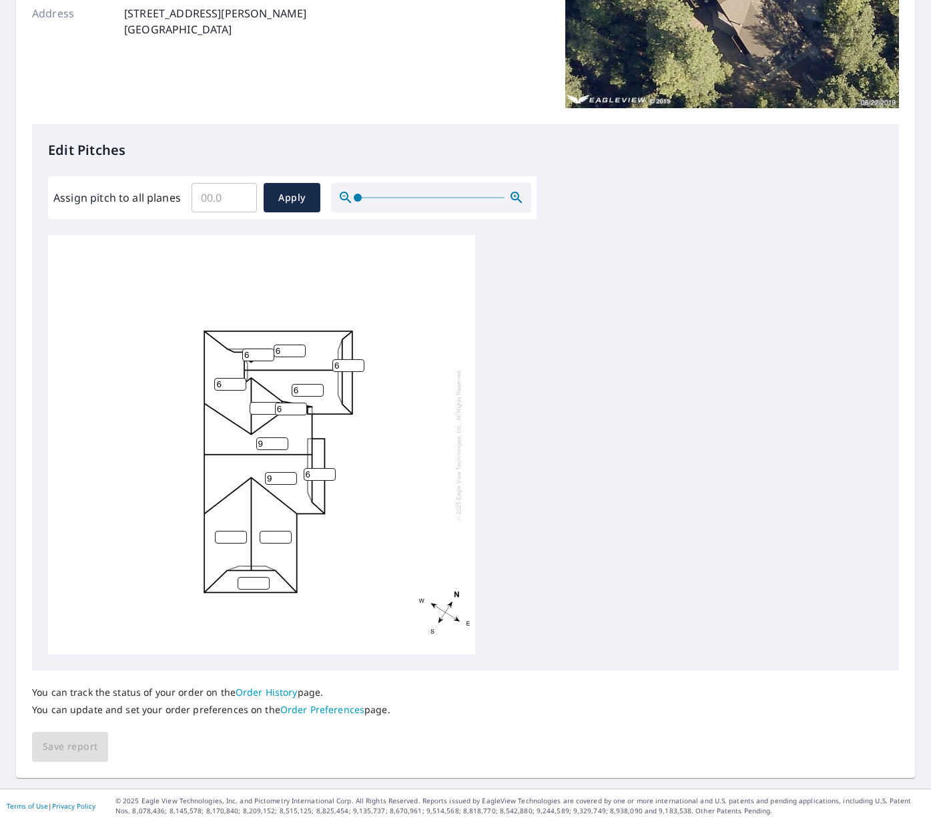
type input "6"
click at [225, 534] on input "number" at bounding box center [231, 537] width 32 height 13
type input "6"
click at [271, 534] on input "number" at bounding box center [276, 537] width 32 height 13
type input "6"
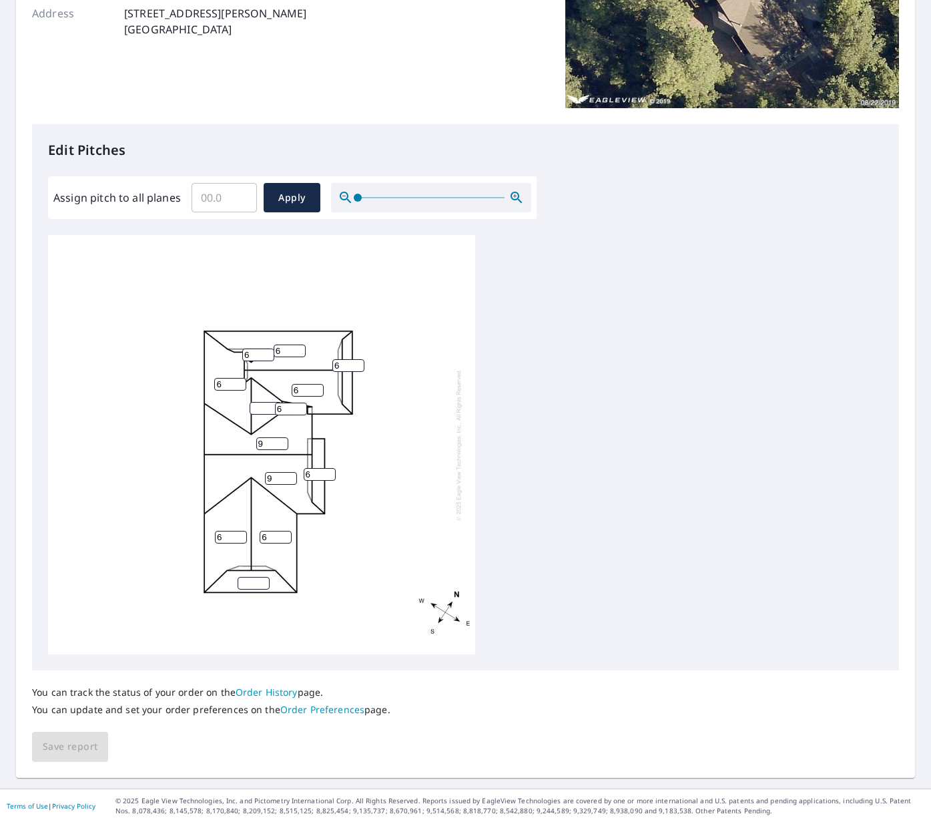
click at [247, 581] on input "number" at bounding box center [254, 583] width 32 height 13
type input "6"
click at [85, 747] on div "You can track the status of your order on the Order History page. You can updat…" at bounding box center [465, 715] width 867 height 91
click at [263, 412] on input "number" at bounding box center [266, 408] width 32 height 13
type input "6"
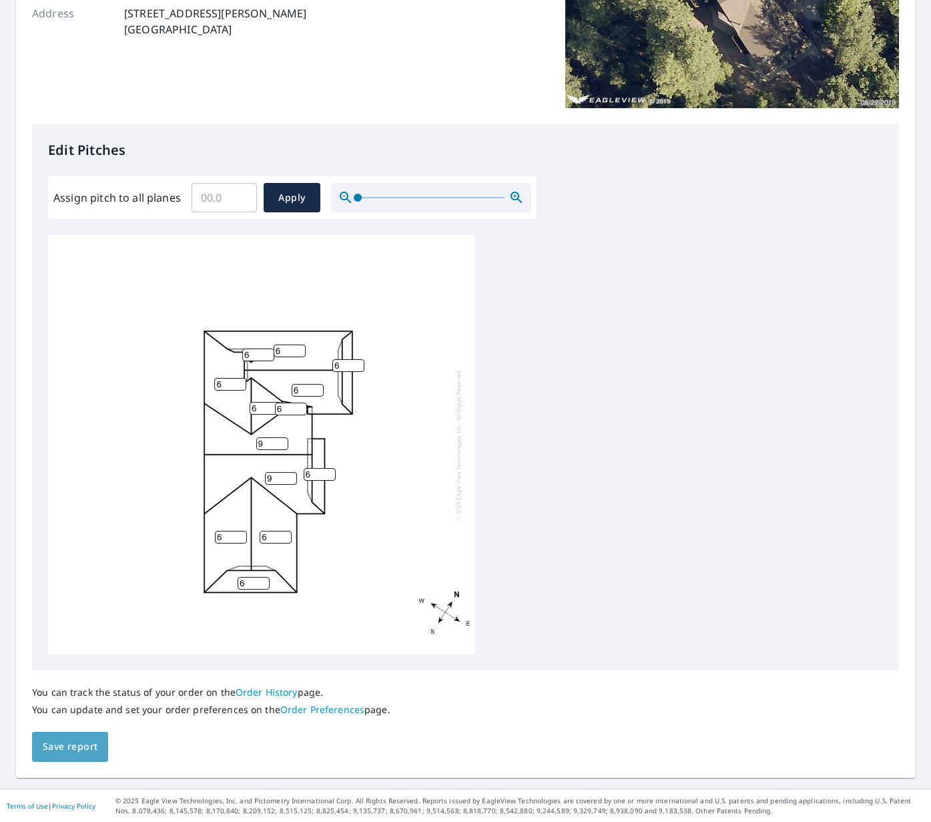
click at [75, 751] on span "Save report" at bounding box center [70, 746] width 55 height 17
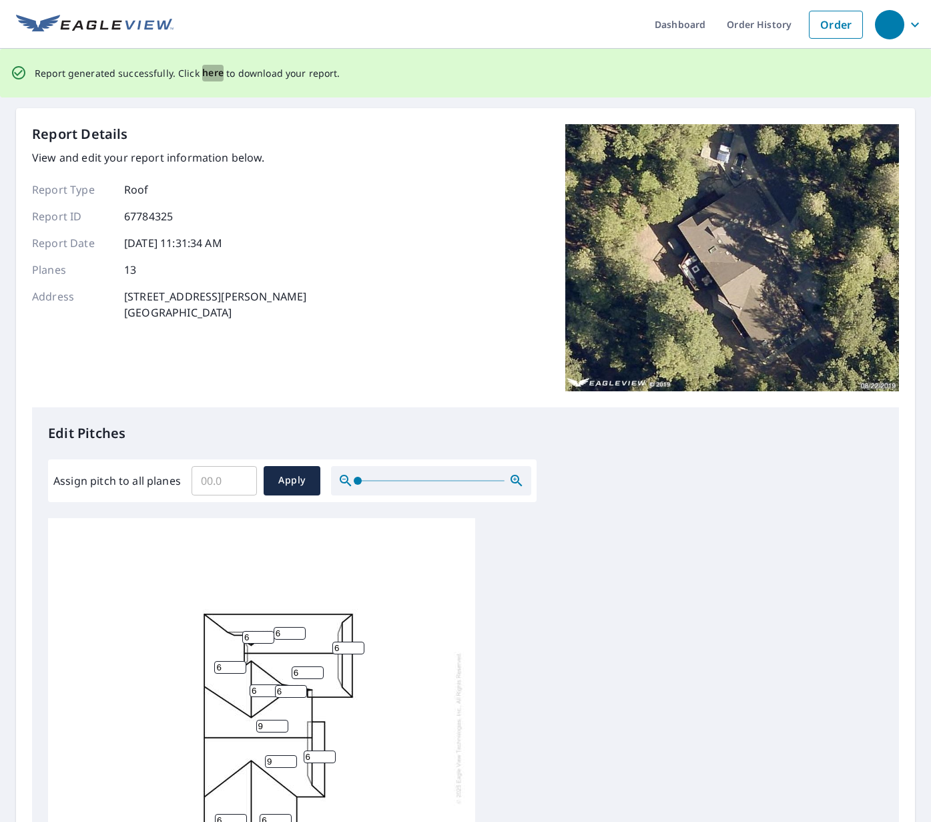
click at [216, 73] on span "here" at bounding box center [213, 73] width 22 height 17
click at [208, 73] on span "here" at bounding box center [213, 73] width 22 height 17
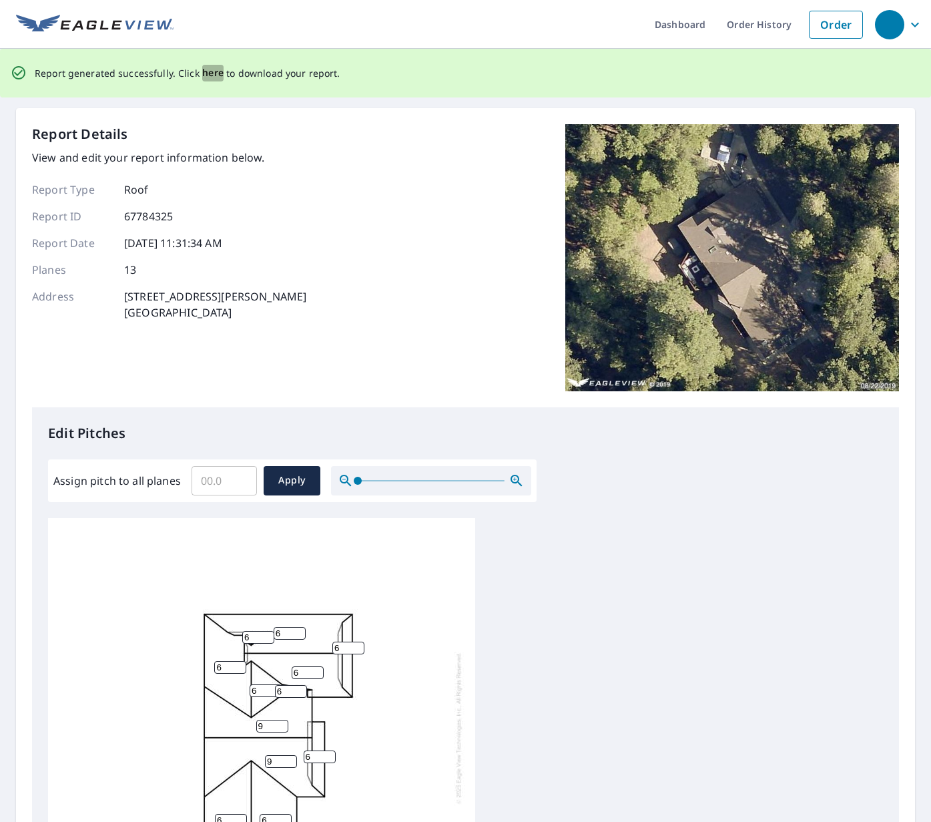
click at [208, 73] on span "here" at bounding box center [213, 73] width 22 height 17
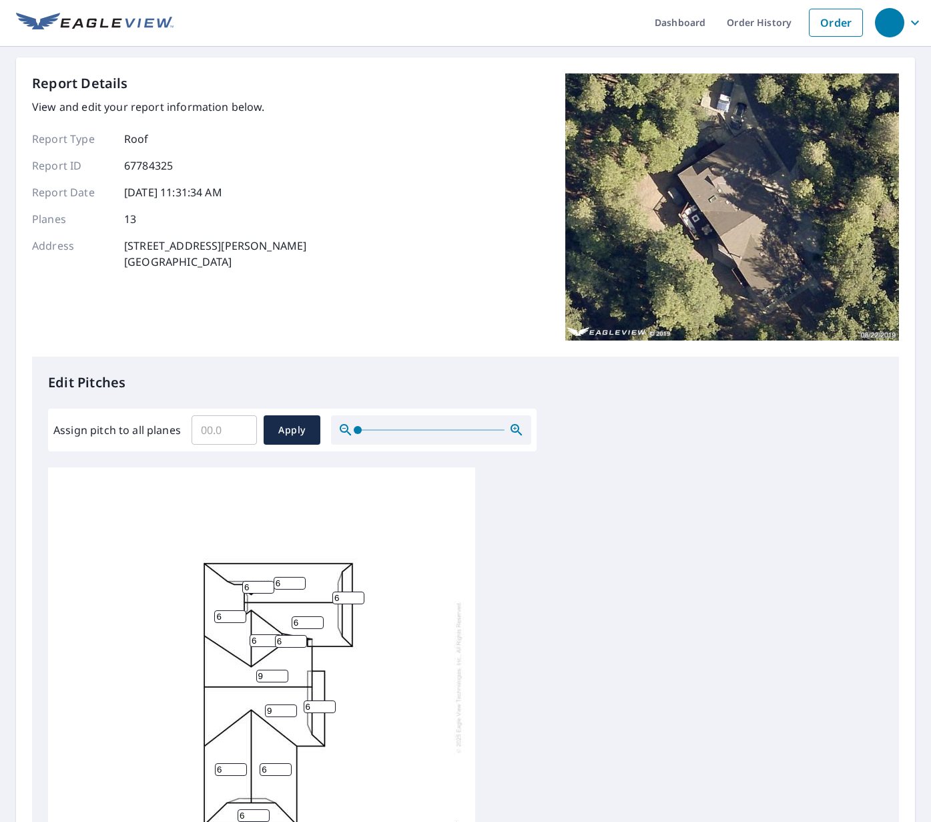
scroll to position [1, 0]
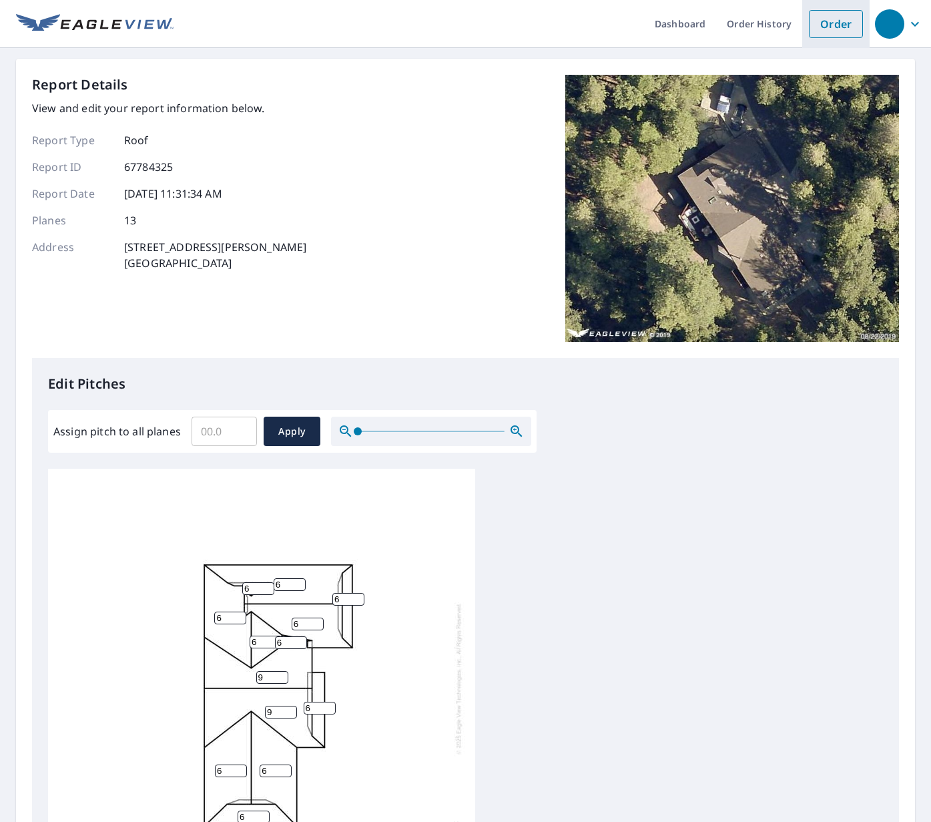
click at [833, 20] on link "Order" at bounding box center [836, 24] width 54 height 28
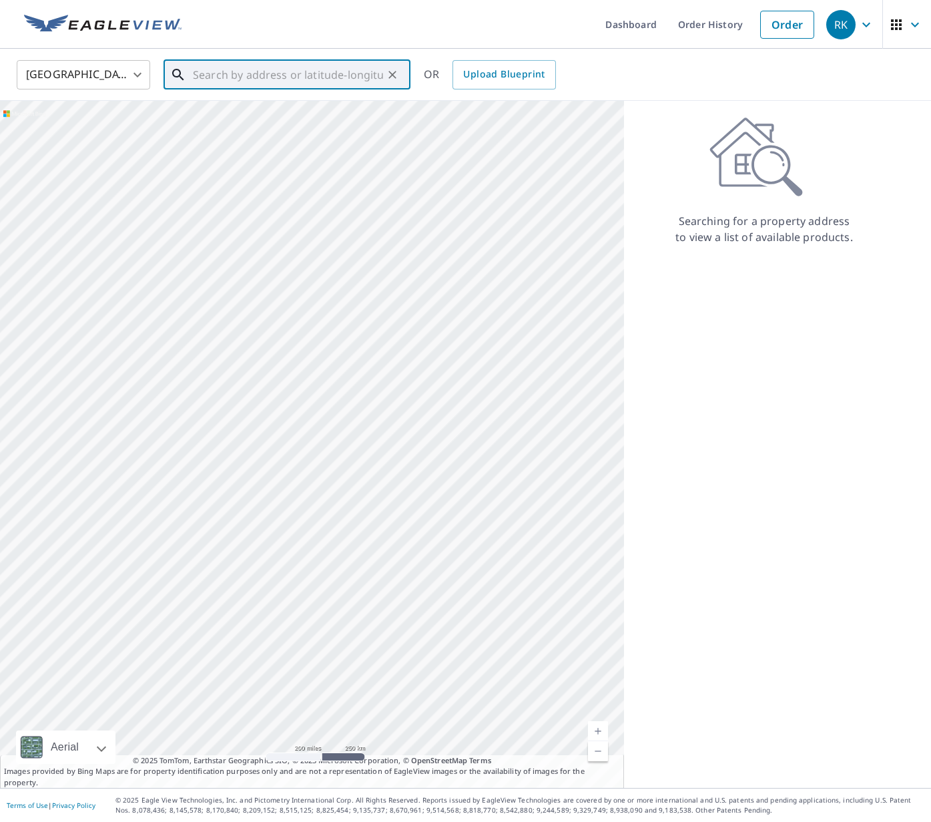
click at [372, 73] on input "text" at bounding box center [288, 74] width 190 height 37
click at [298, 141] on li "17385 Uplands Dr Sonora, CA 95370" at bounding box center [287, 119] width 247 height 45
type input "17385 Uplands Dr Sonora, CA 95370"
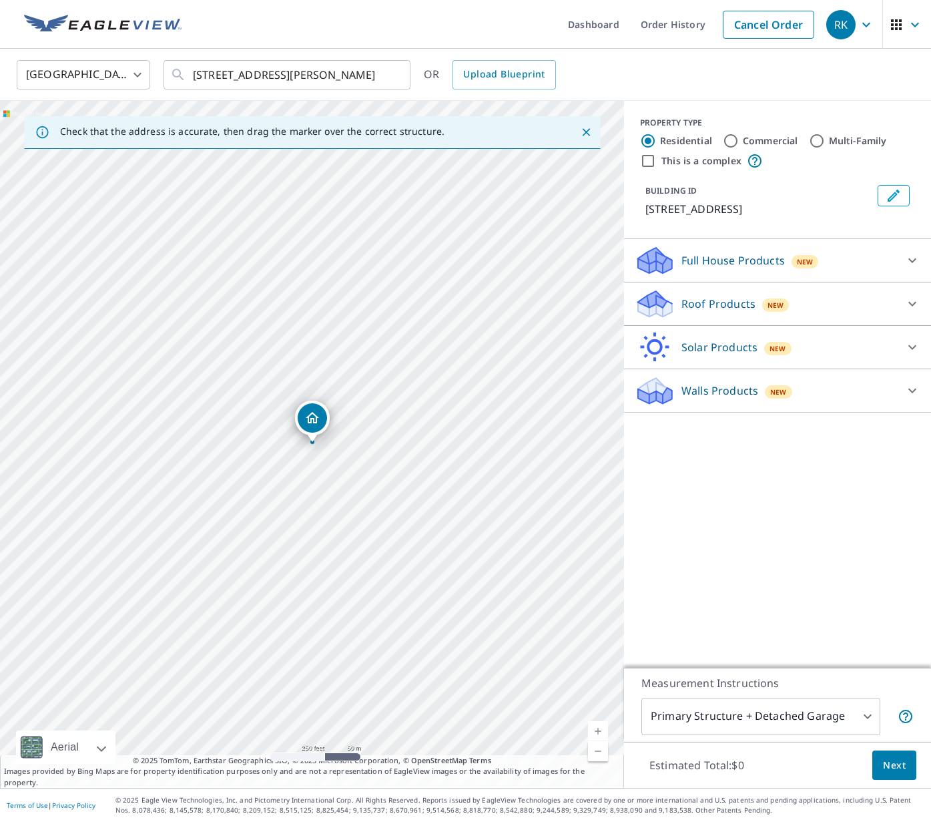
click at [597, 734] on link "Current Level 17, Zoom In" at bounding box center [598, 731] width 20 height 20
click at [595, 752] on link "Current Level 19, Zoom Out" at bounding box center [598, 751] width 20 height 20
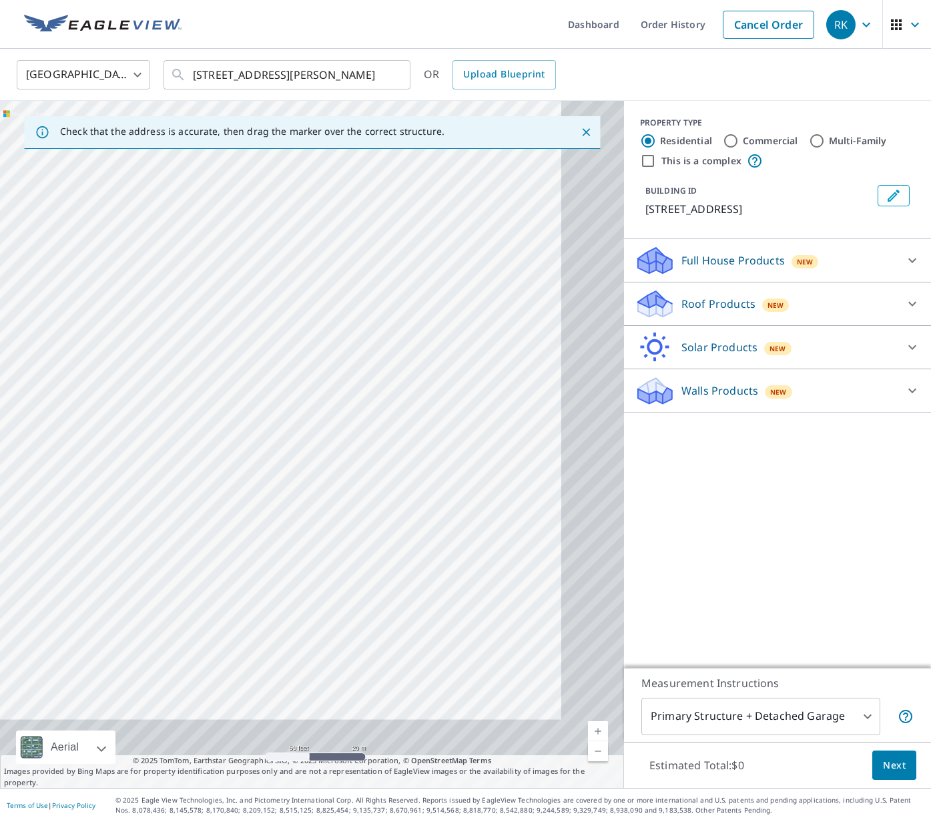
click at [595, 752] on link "Current Level 19, Zoom Out" at bounding box center [598, 751] width 20 height 20
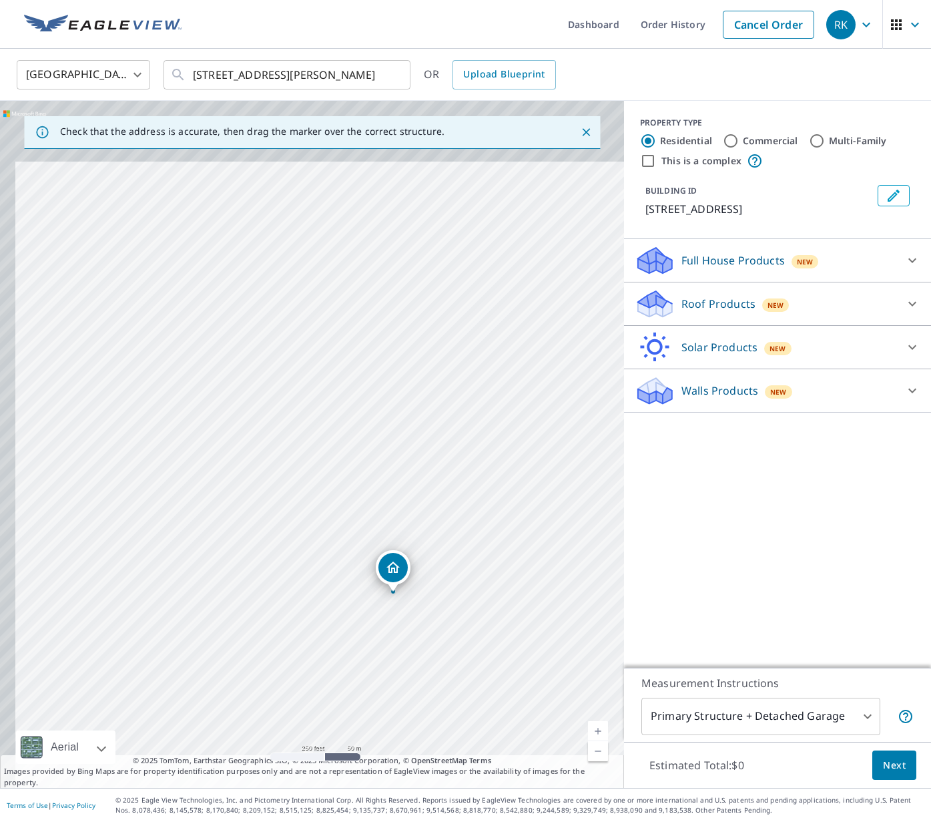
drag, startPoint x: 268, startPoint y: 359, endPoint x: 356, endPoint y: 511, distance: 175.2
click at [356, 511] on div "17385 Uplands Dr Sonora, CA 95370" at bounding box center [312, 444] width 624 height 687
click at [597, 734] on link "Current Level 17, Zoom In" at bounding box center [598, 731] width 20 height 20
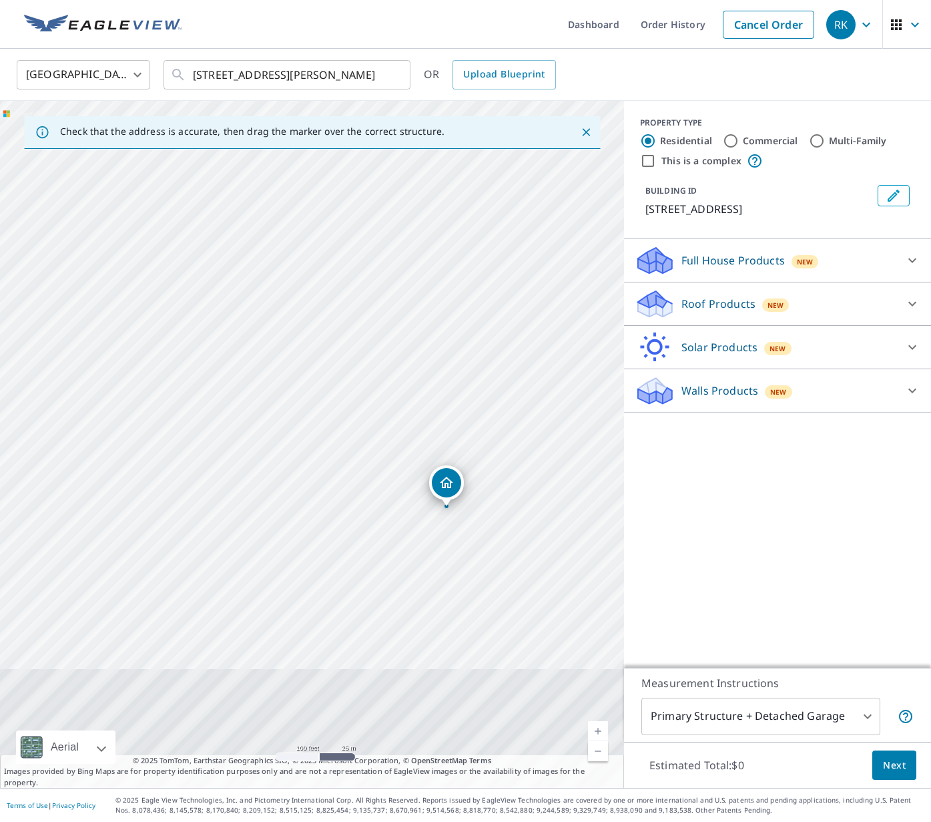
drag, startPoint x: 553, startPoint y: 681, endPoint x: 525, endPoint y: 446, distance: 236.5
click at [525, 446] on div "17385 Uplands Dr Sonora, CA 95370" at bounding box center [312, 444] width 624 height 687
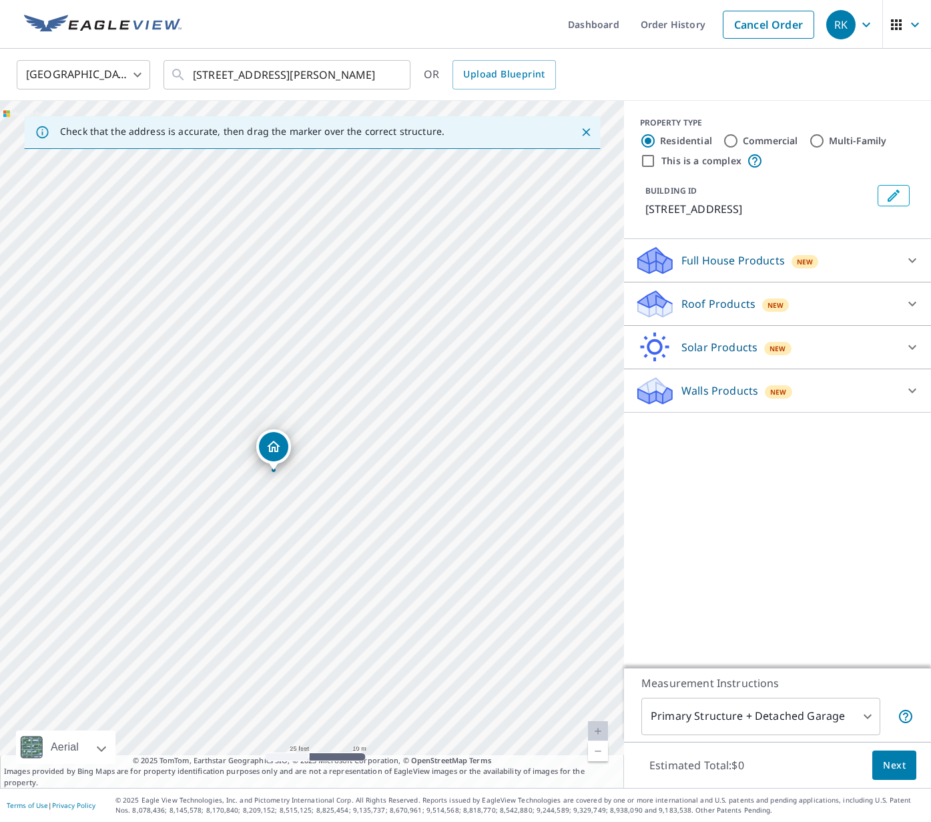
click at [601, 752] on link "Current Level 20, Zoom Out" at bounding box center [598, 751] width 20 height 20
click at [711, 307] on p "Roof Products" at bounding box center [718, 304] width 74 height 16
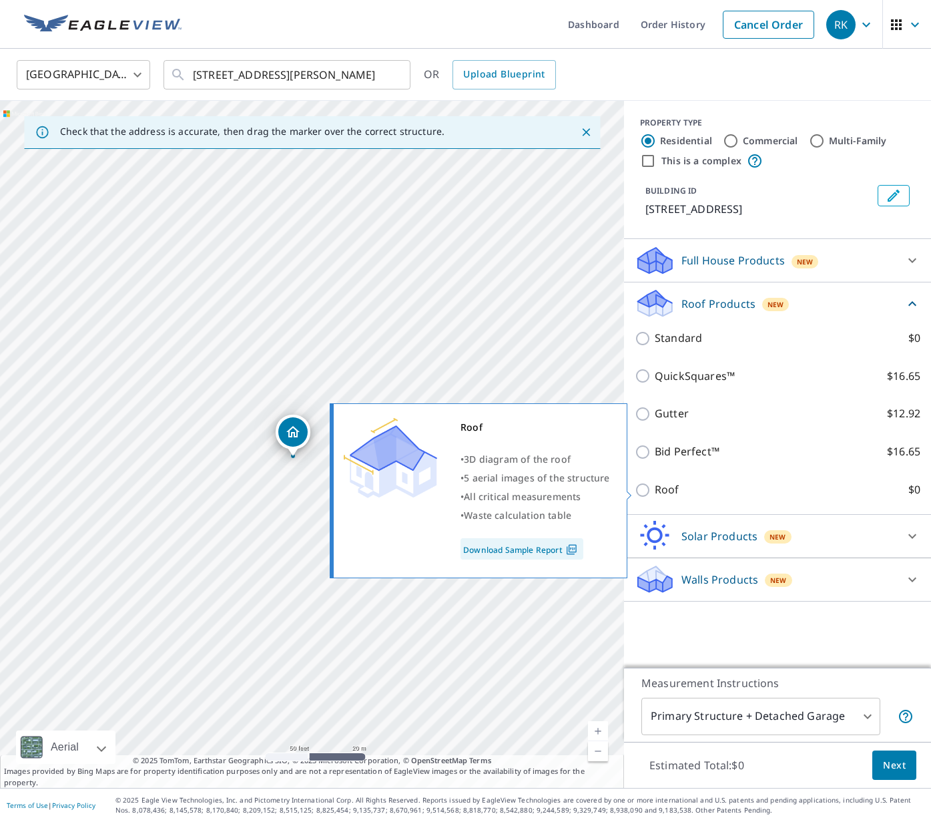
click at [688, 498] on label "Roof $0" at bounding box center [788, 489] width 266 height 17
click at [655, 498] on input "Roof $0" at bounding box center [645, 490] width 20 height 16
checkbox input "true"
type input "3"
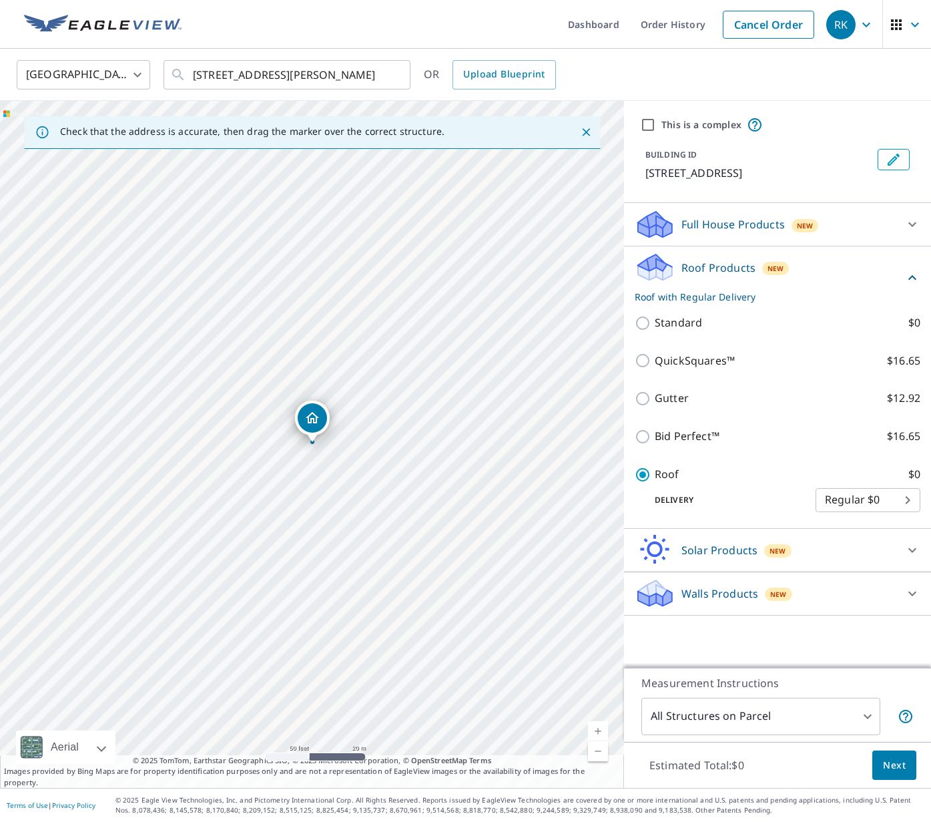
click at [912, 778] on button "Next" at bounding box center [894, 765] width 44 height 30
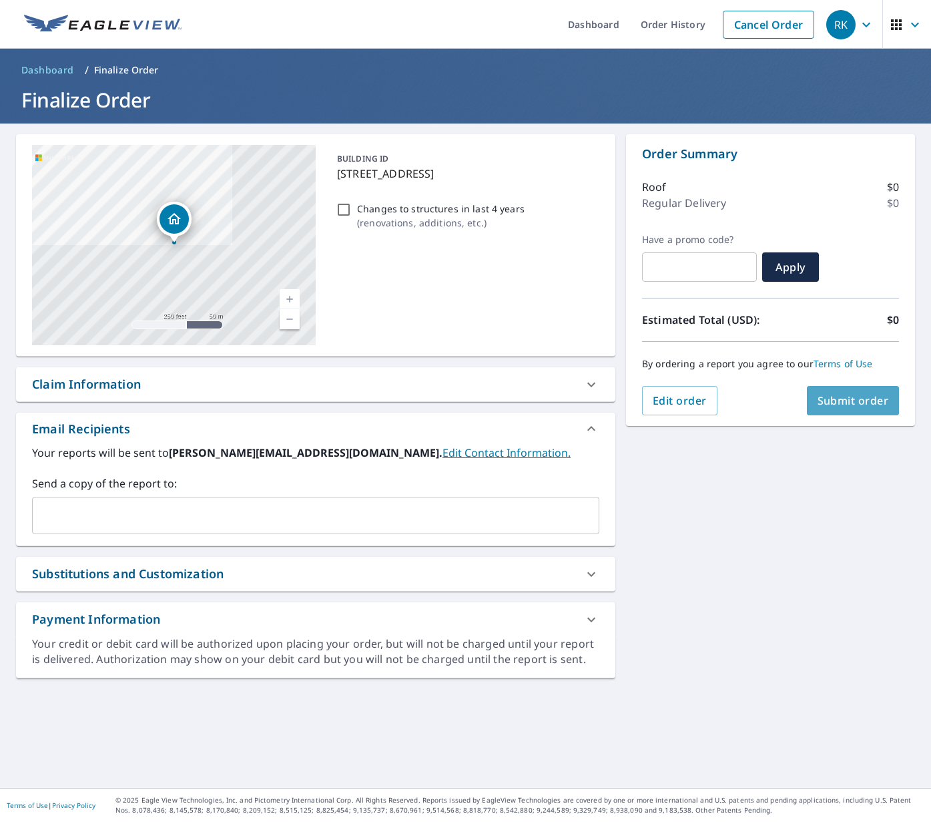
click at [848, 404] on span "Submit order" at bounding box center [853, 400] width 71 height 15
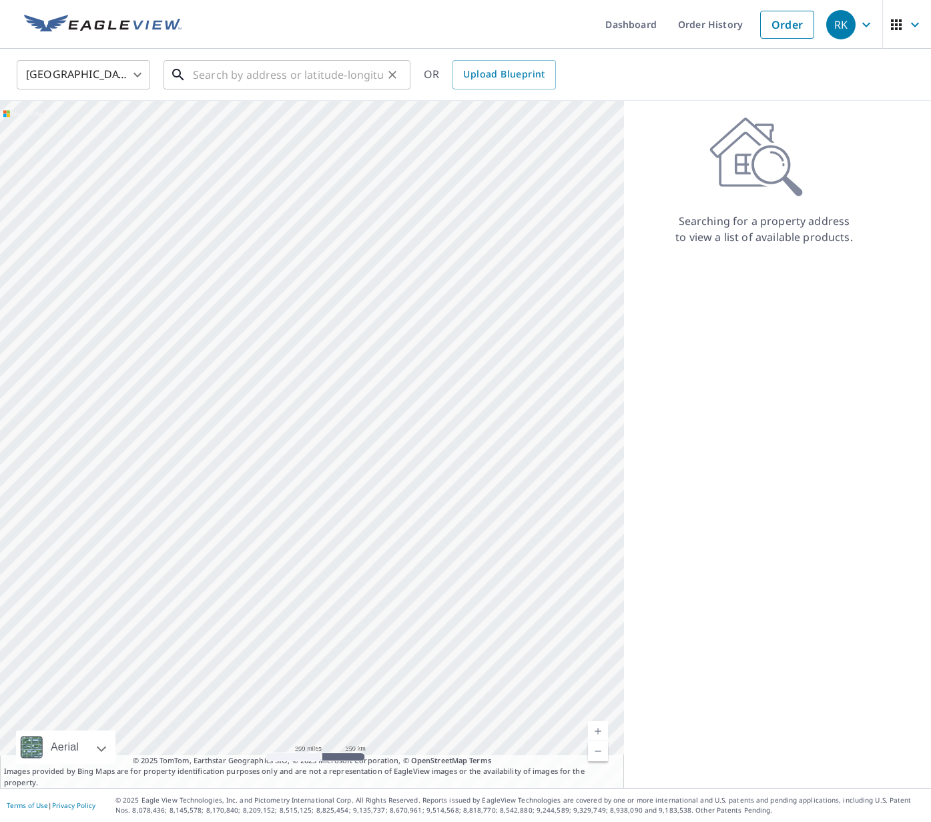
click at [354, 74] on input "text" at bounding box center [288, 74] width 190 height 37
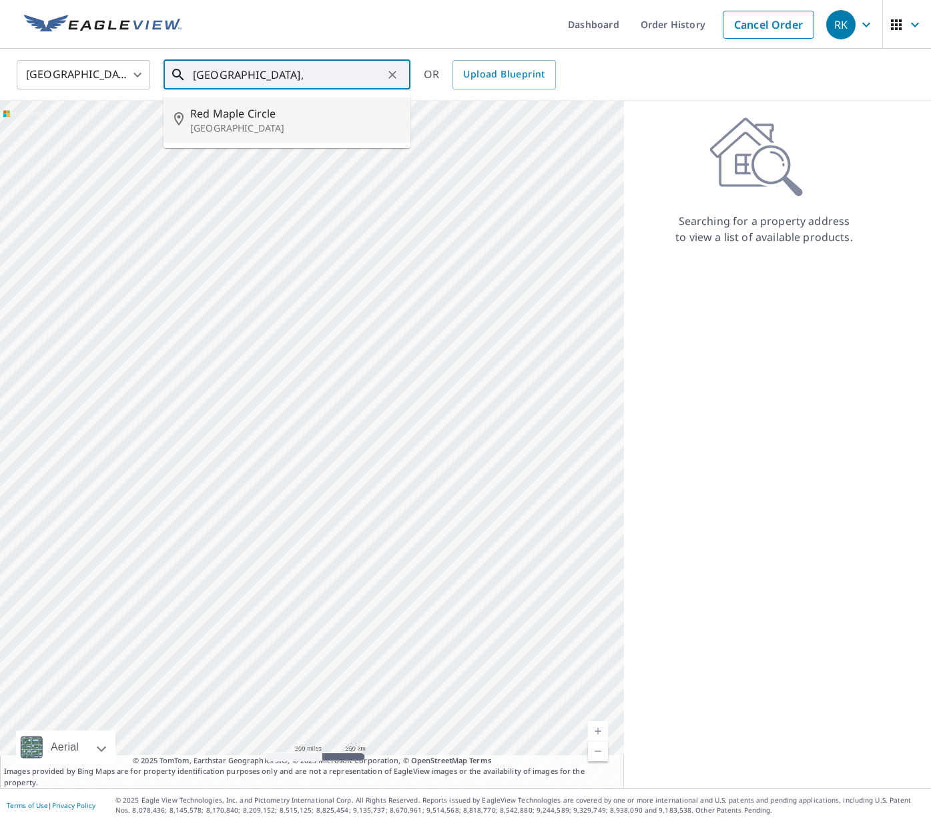
click at [287, 123] on p "[GEOGRAPHIC_DATA]" at bounding box center [295, 127] width 210 height 13
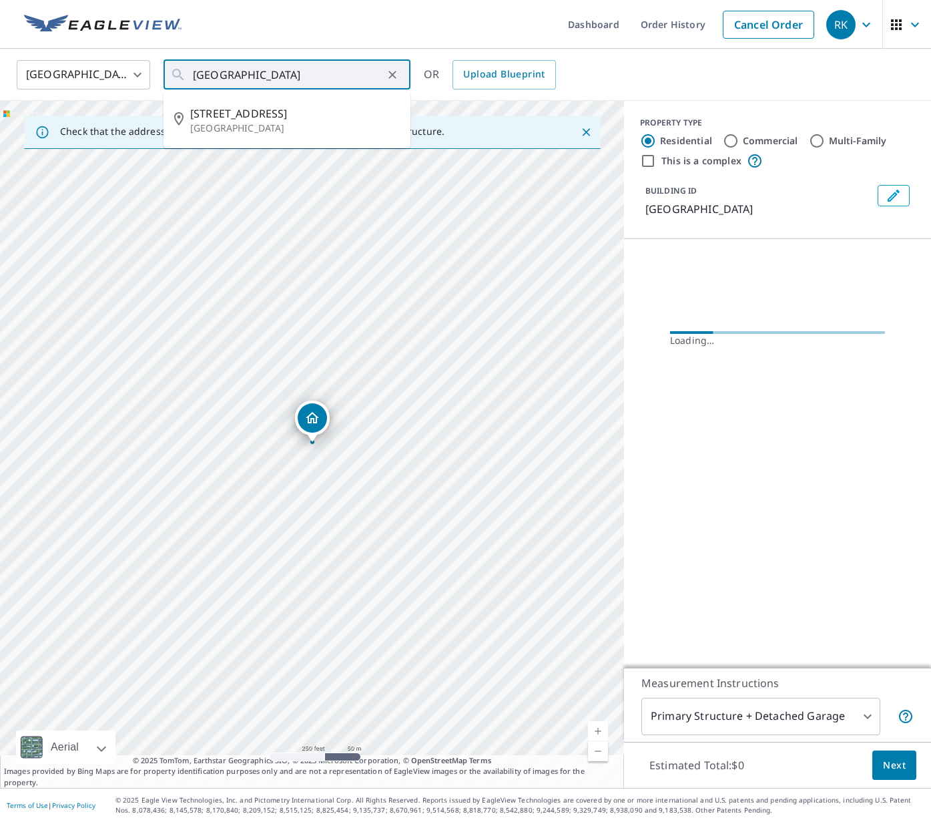
click at [193, 71] on input "[GEOGRAPHIC_DATA]" at bounding box center [288, 74] width 190 height 37
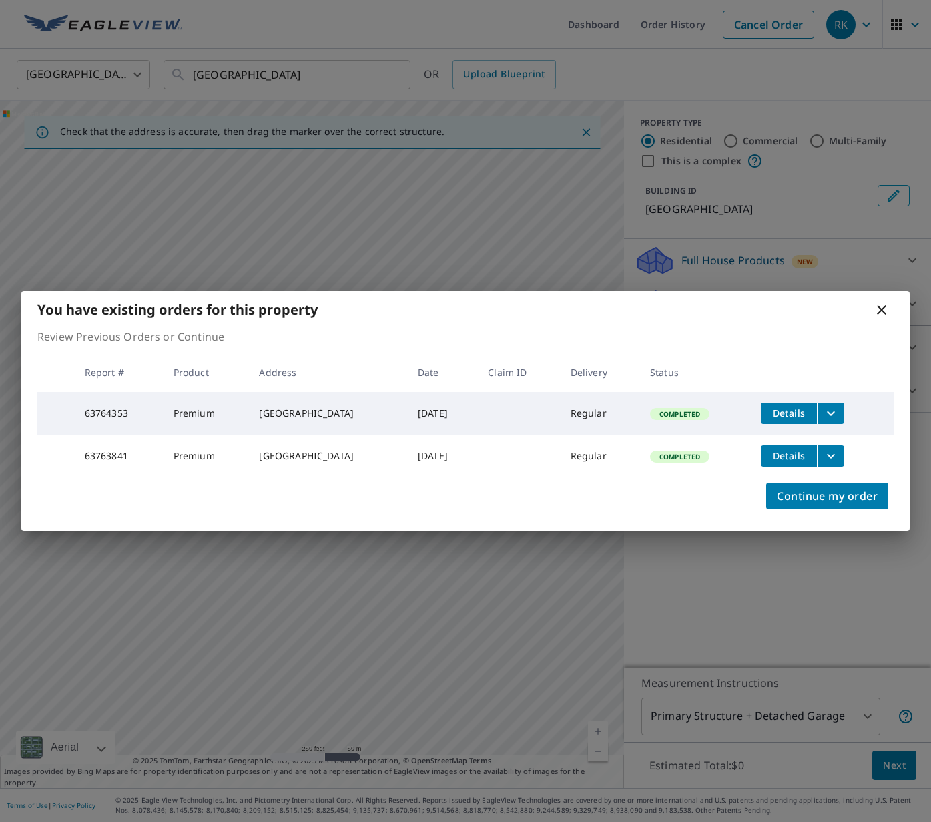
click at [880, 305] on icon at bounding box center [881, 309] width 9 height 9
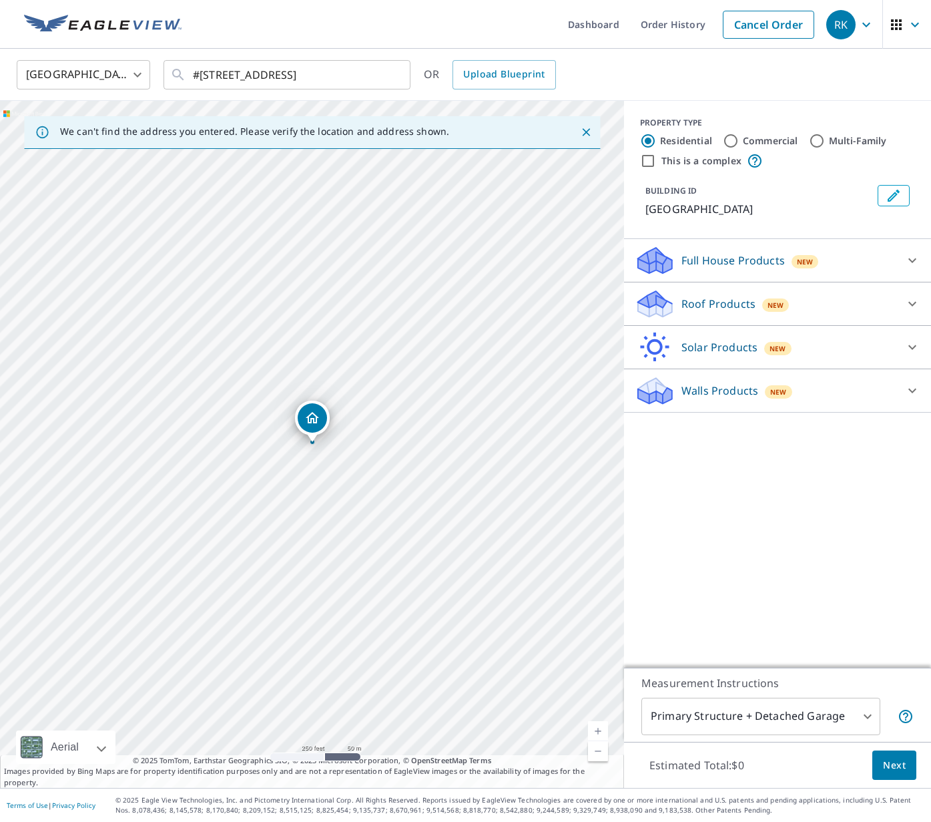
click at [596, 731] on link "Current Level 17, Zoom In" at bounding box center [598, 731] width 20 height 20
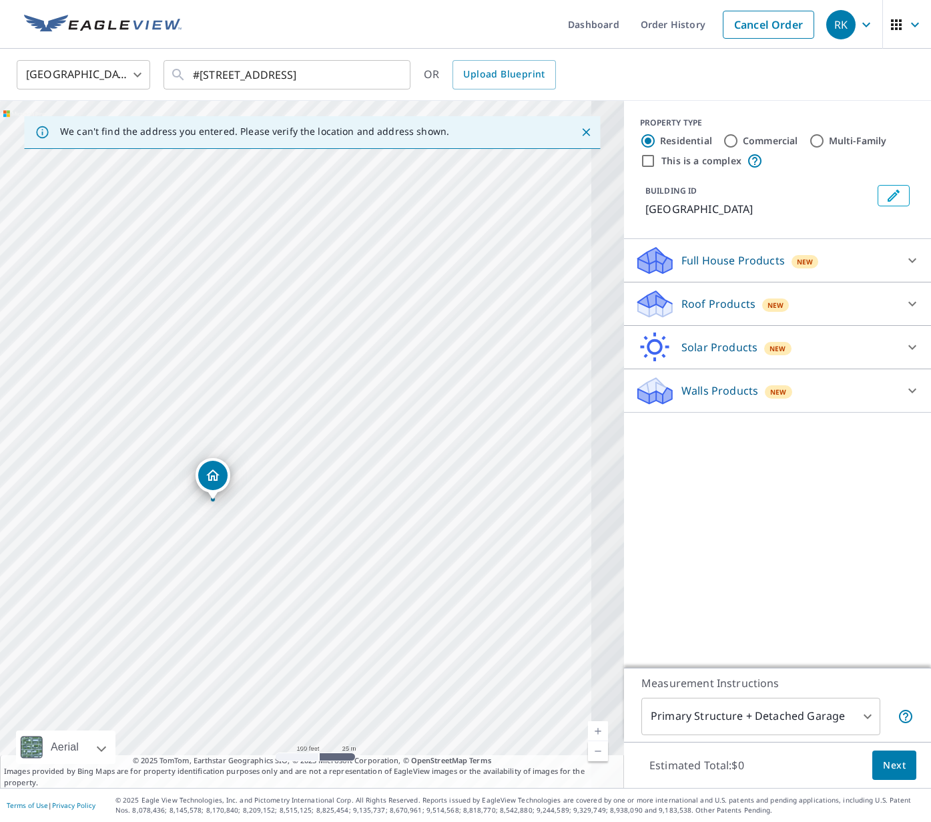
drag, startPoint x: 458, startPoint y: 425, endPoint x: 359, endPoint y: 483, distance: 114.8
click at [359, 483] on div "[GEOGRAPHIC_DATA]" at bounding box center [312, 444] width 624 height 687
click at [212, 80] on input "#[STREET_ADDRESS]" at bounding box center [288, 74] width 190 height 37
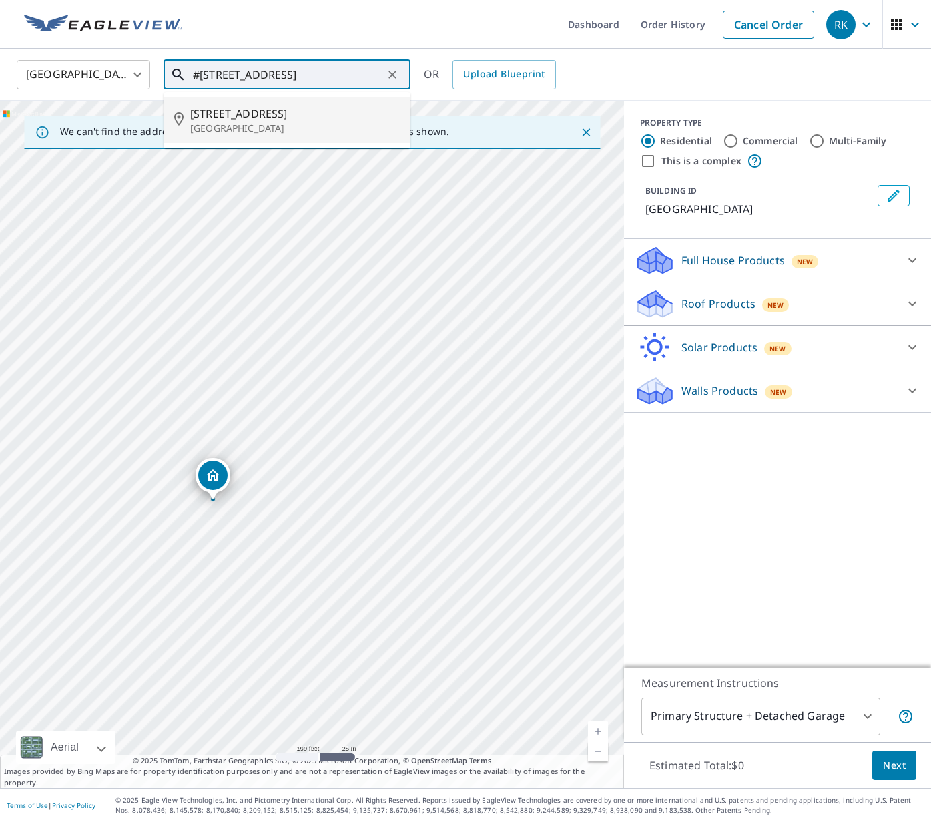
click at [216, 108] on span "[STREET_ADDRESS]" at bounding box center [295, 113] width 210 height 16
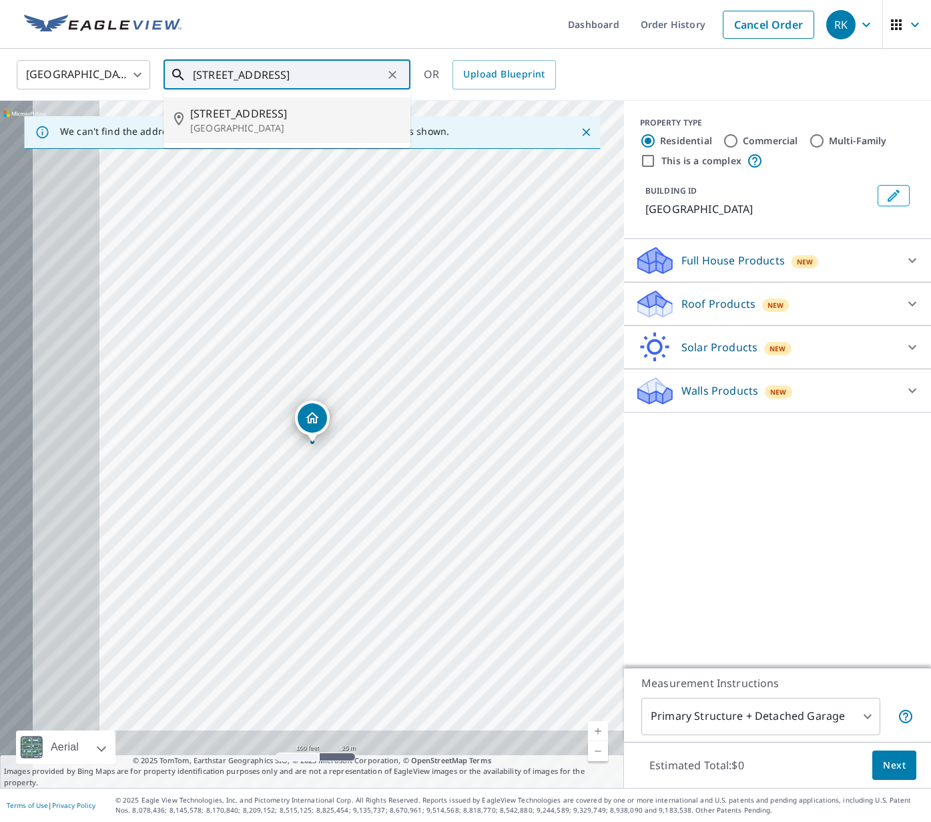
click at [332, 72] on input "[STREET_ADDRESS]" at bounding box center [288, 74] width 190 height 37
click at [335, 74] on input "[STREET_ADDRESS]" at bounding box center [288, 74] width 190 height 37
type input "[STREET_ADDRESS]"
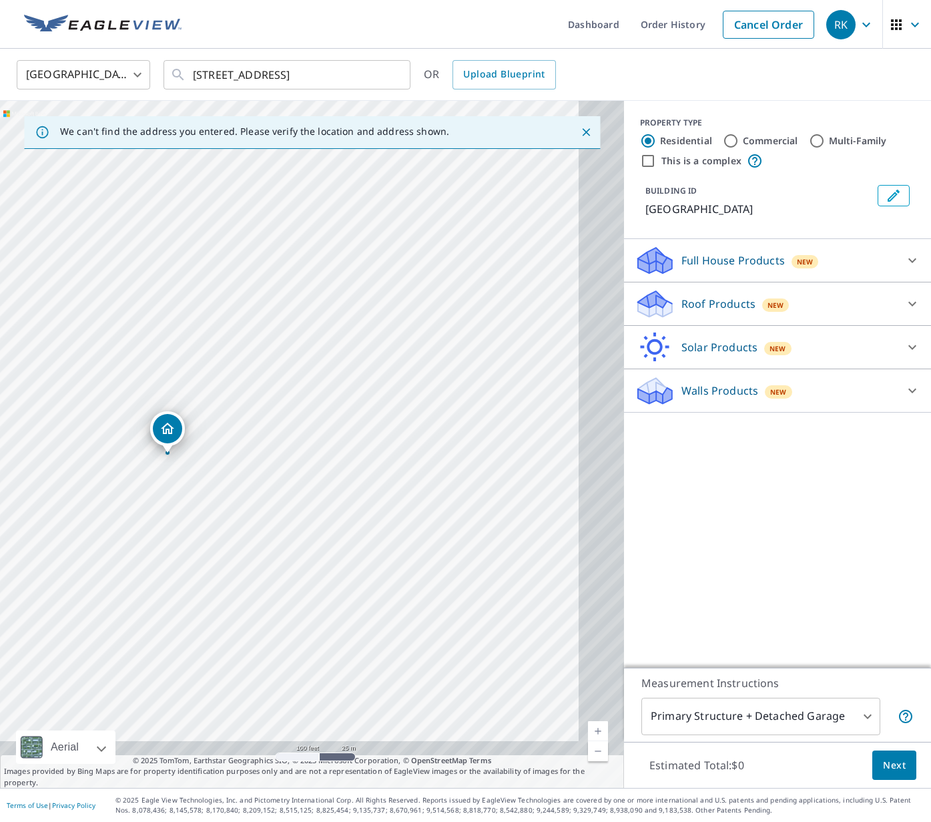
drag, startPoint x: 532, startPoint y: 310, endPoint x: 387, endPoint y: 321, distance: 145.2
click at [387, 321] on div "[GEOGRAPHIC_DATA]" at bounding box center [312, 444] width 624 height 687
drag, startPoint x: 169, startPoint y: 428, endPoint x: 517, endPoint y: 450, distance: 349.1
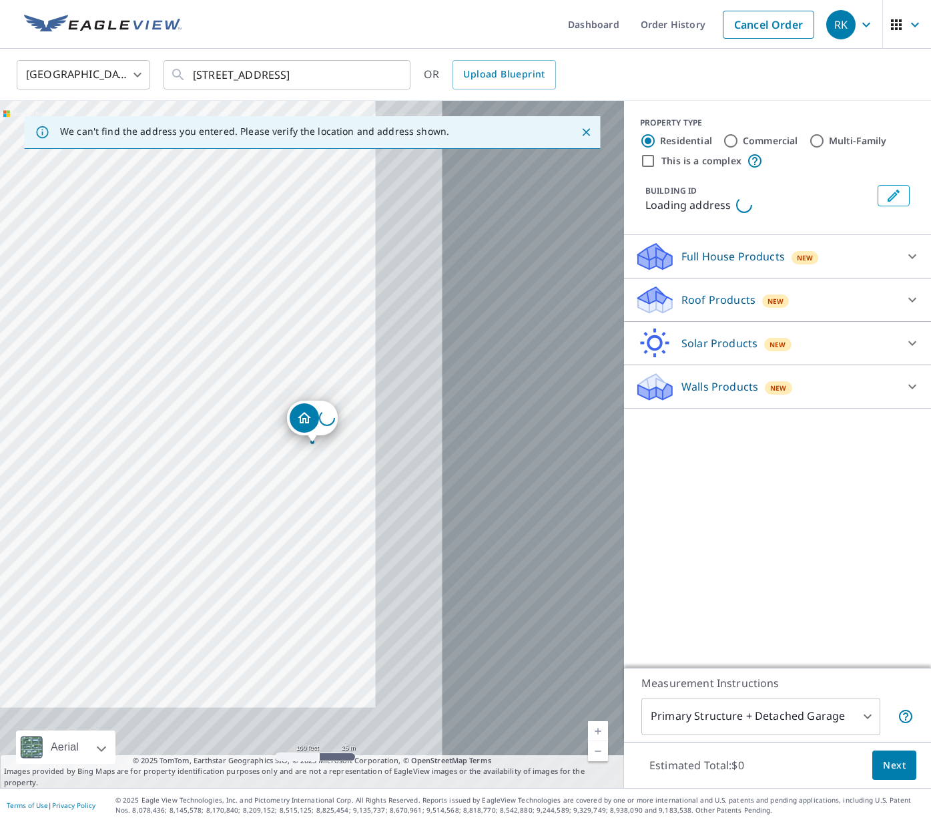
click at [517, 450] on div "Loading address" at bounding box center [312, 444] width 624 height 687
click at [675, 300] on div "Roof Products New" at bounding box center [766, 299] width 262 height 31
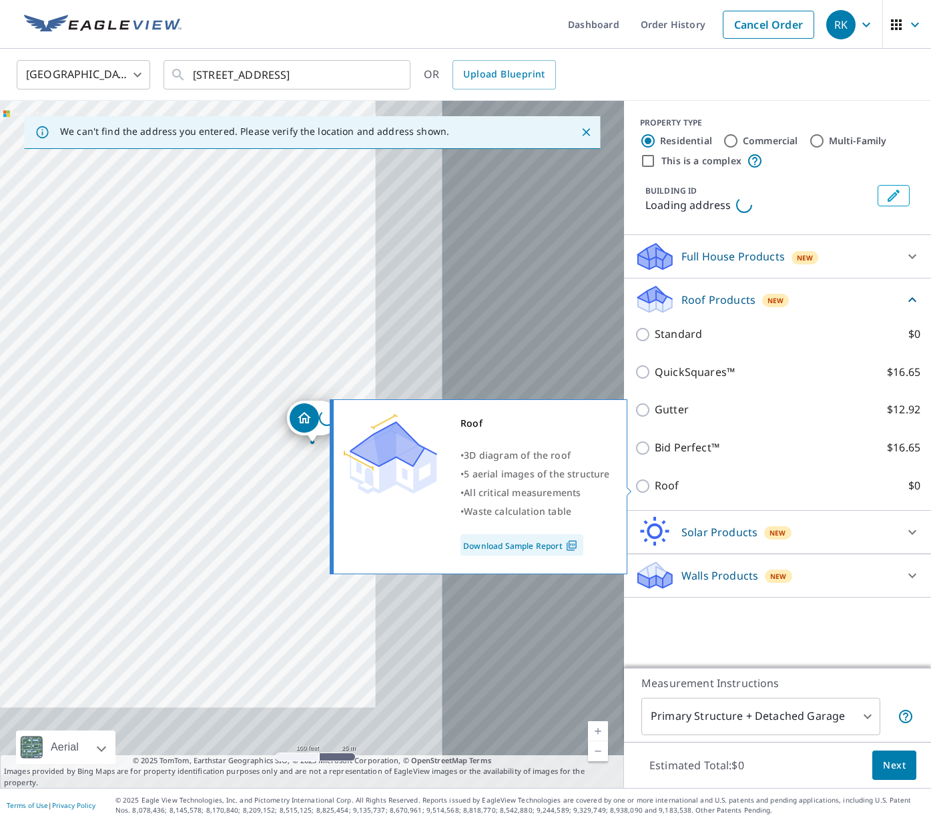
click at [691, 493] on label "Roof $0" at bounding box center [788, 485] width 266 height 17
click at [655, 493] on input "Roof $0" at bounding box center [645, 486] width 20 height 16
checkbox input "true"
type input "3"
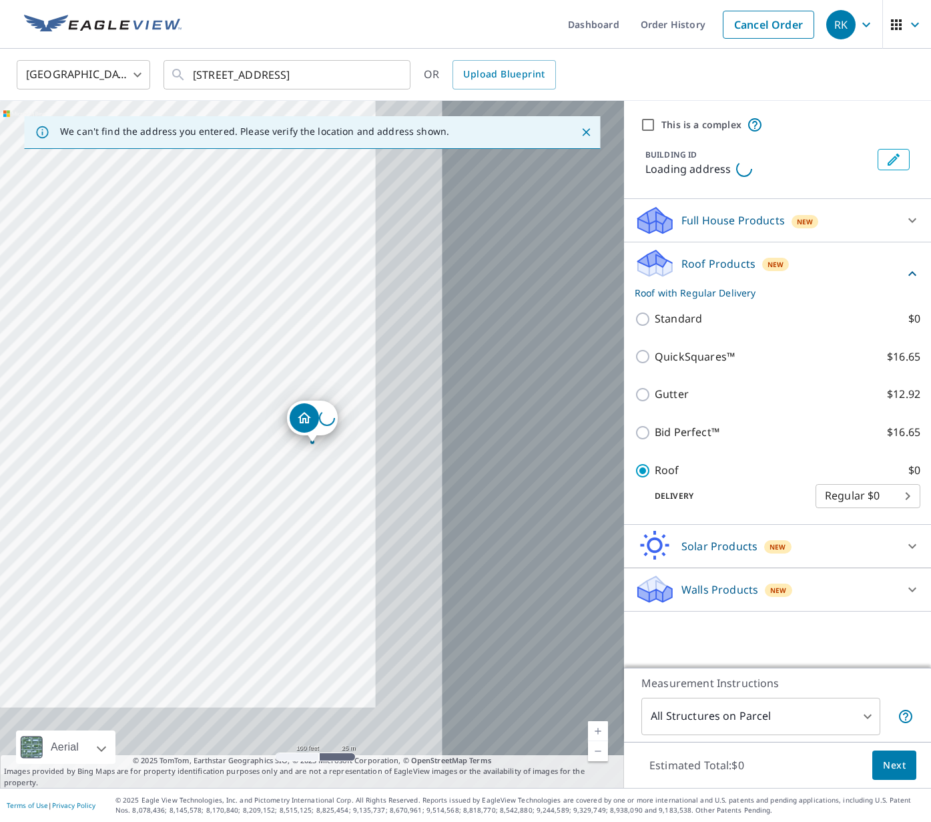
click at [886, 767] on span "Next" at bounding box center [894, 765] width 23 height 17
